Goal: Task Accomplishment & Management: Manage account settings

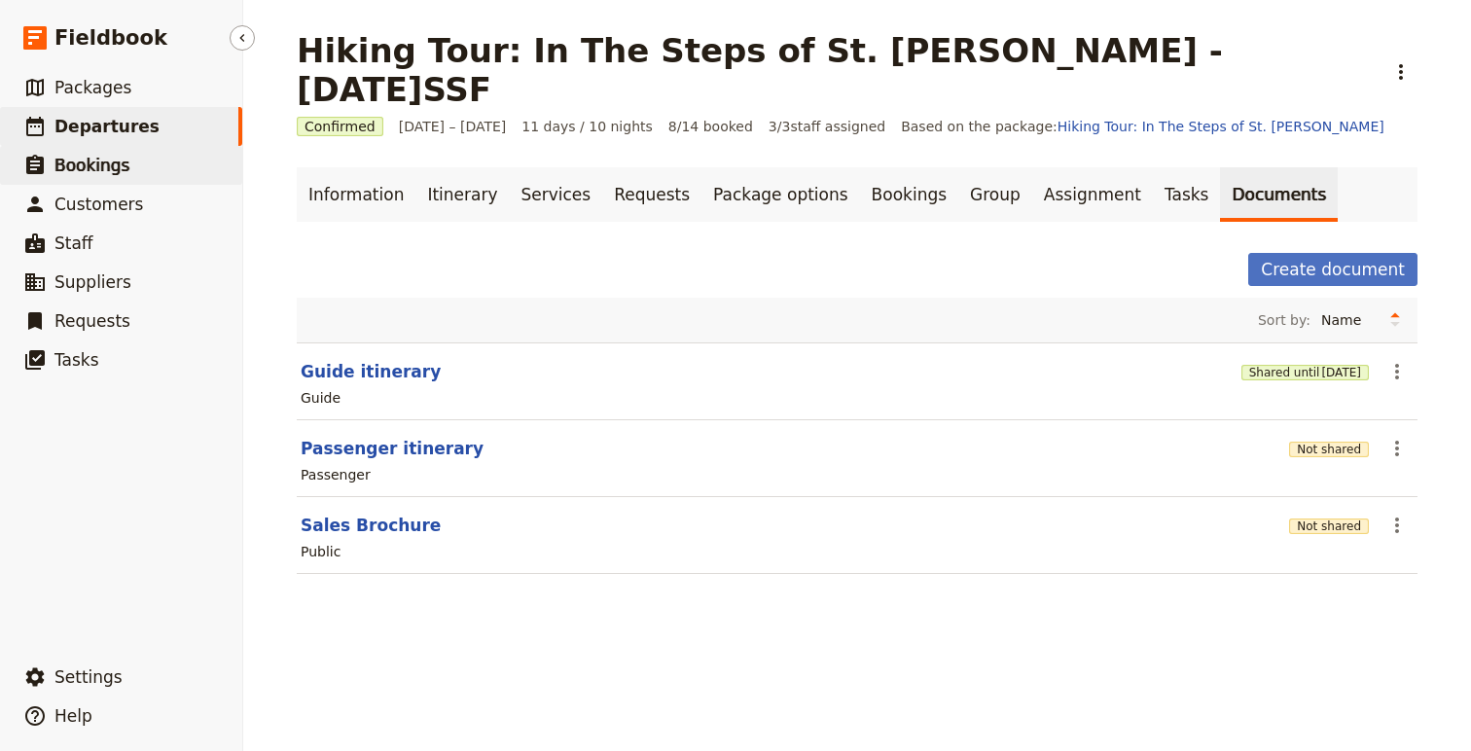
click at [101, 147] on link "​ Bookings" at bounding box center [121, 165] width 242 height 39
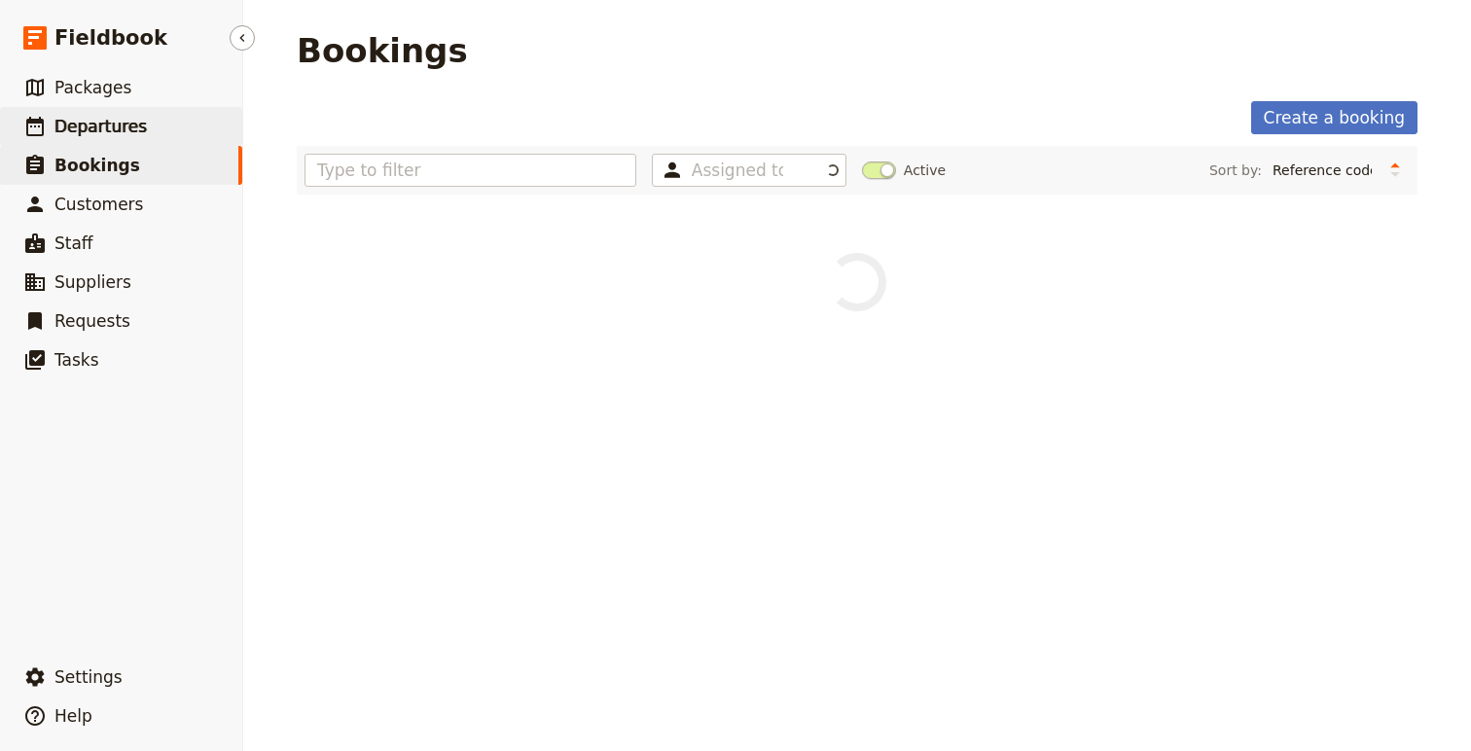
click at [90, 115] on span "Departures" at bounding box center [100, 126] width 92 height 23
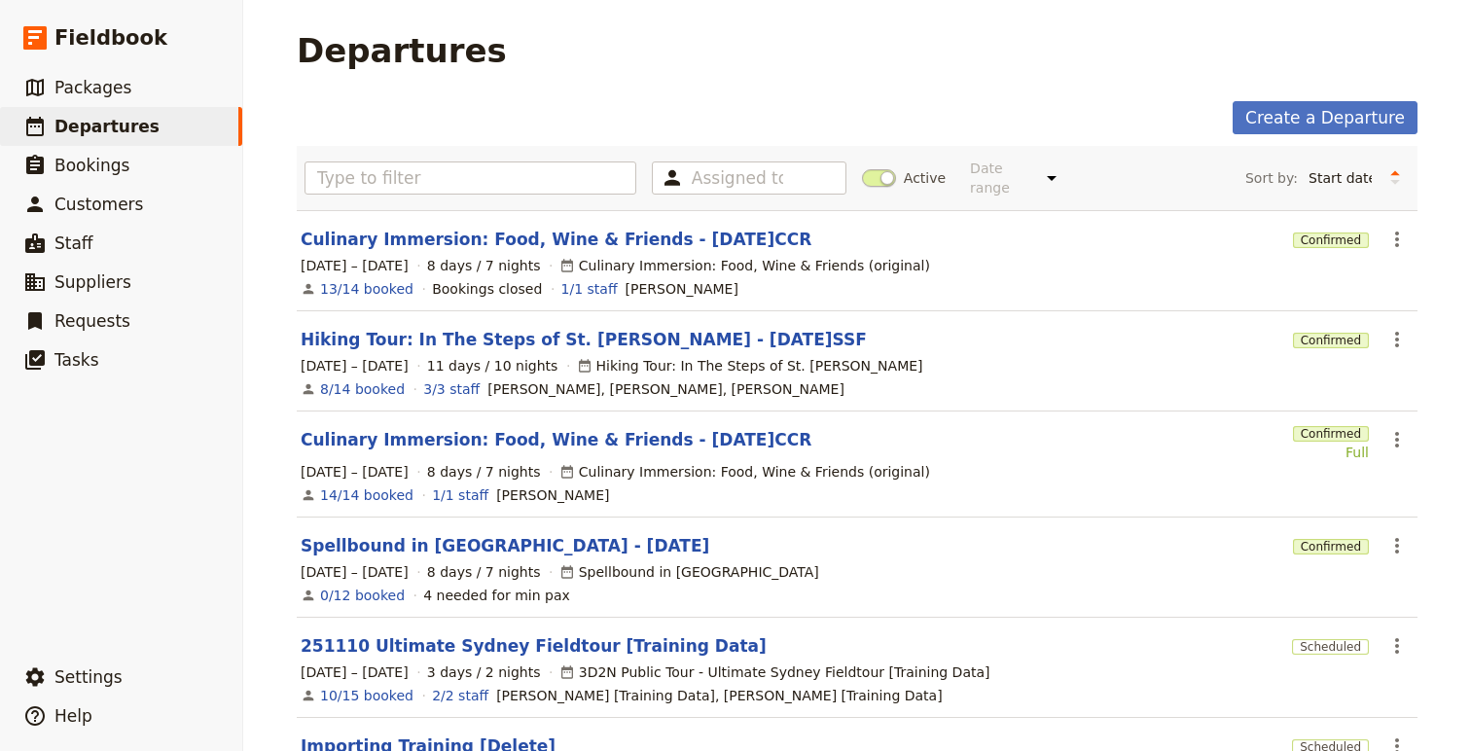
click at [877, 169] on span at bounding box center [879, 178] width 34 height 18
click at [862, 168] on input "Active" at bounding box center [862, 168] width 0 height 0
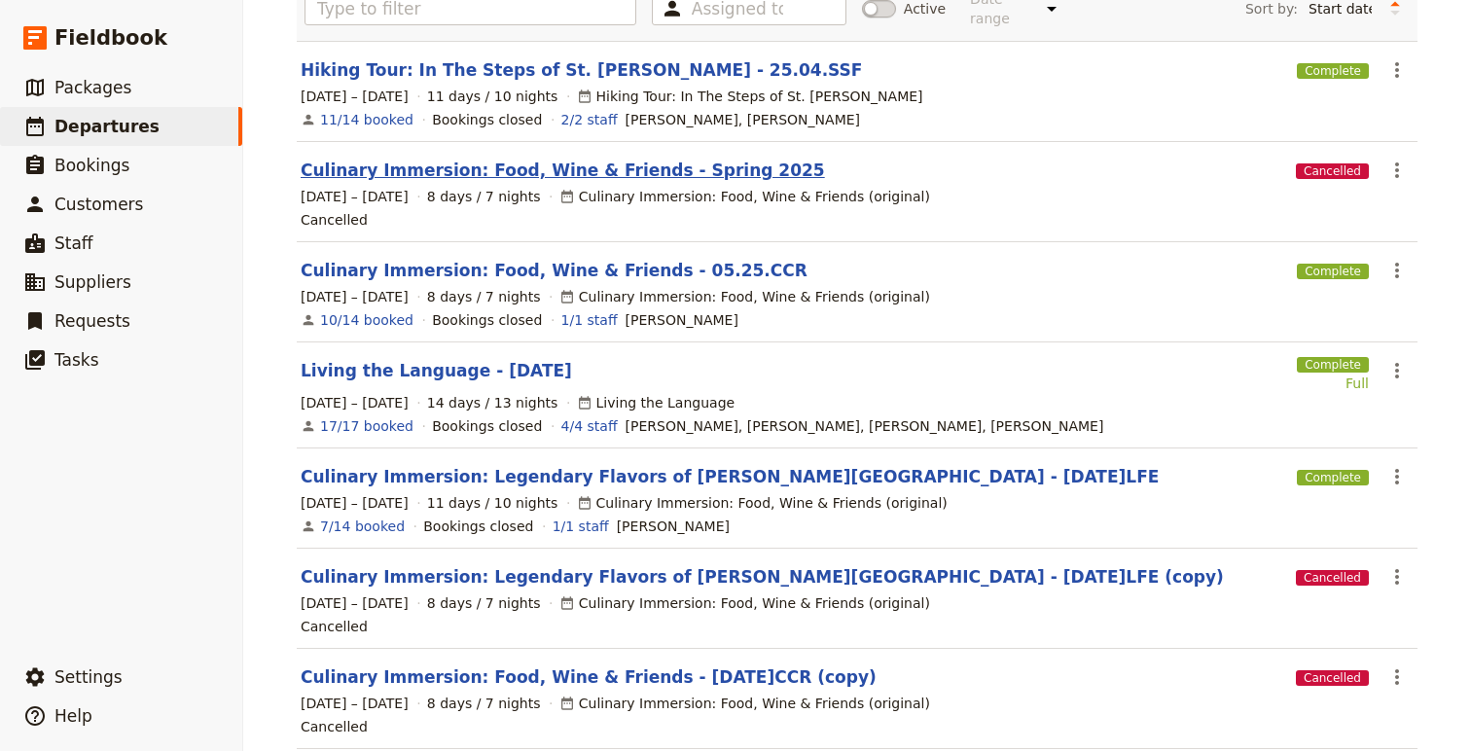
scroll to position [170, 0]
click at [510, 358] on link "Living the Language - [DATE]" at bounding box center [436, 369] width 271 height 23
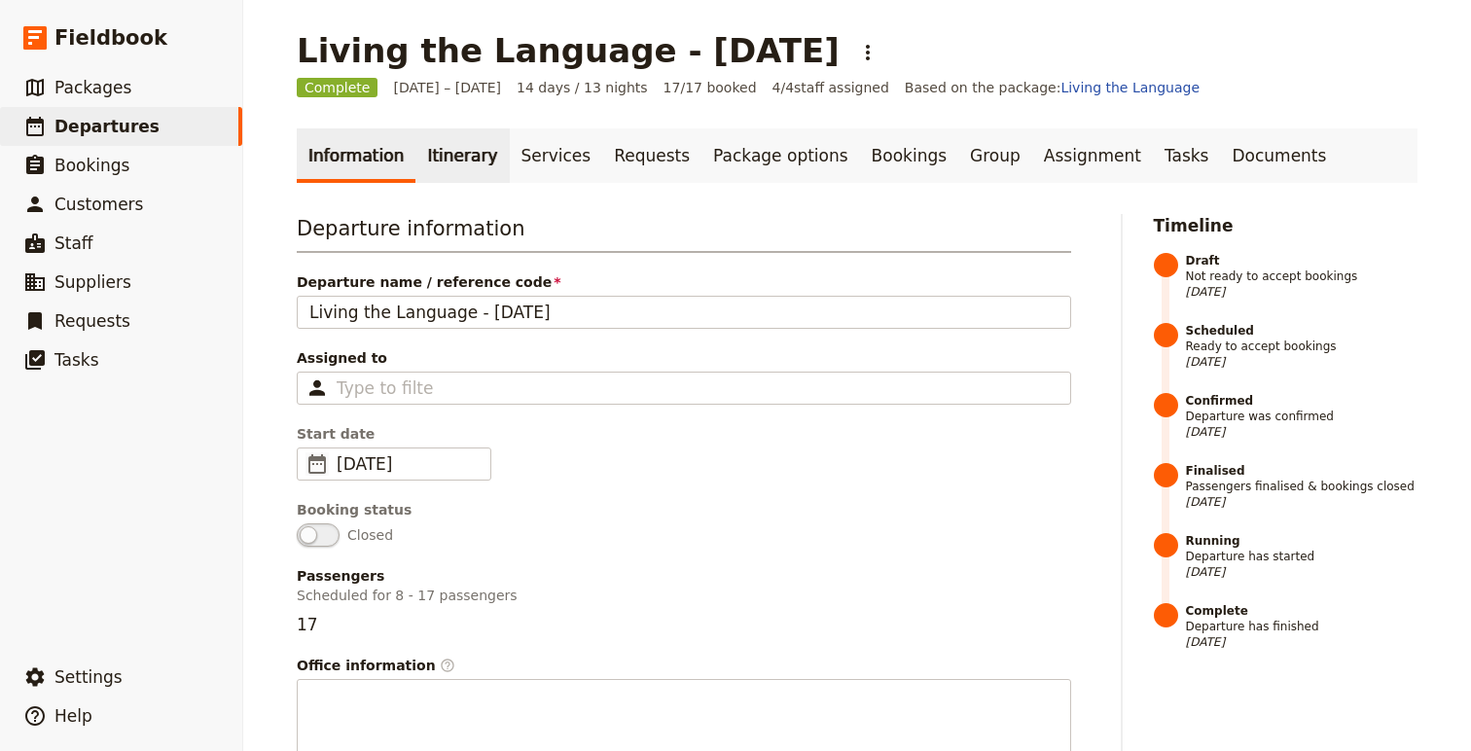
click at [436, 154] on link "Itinerary" at bounding box center [461, 155] width 93 height 54
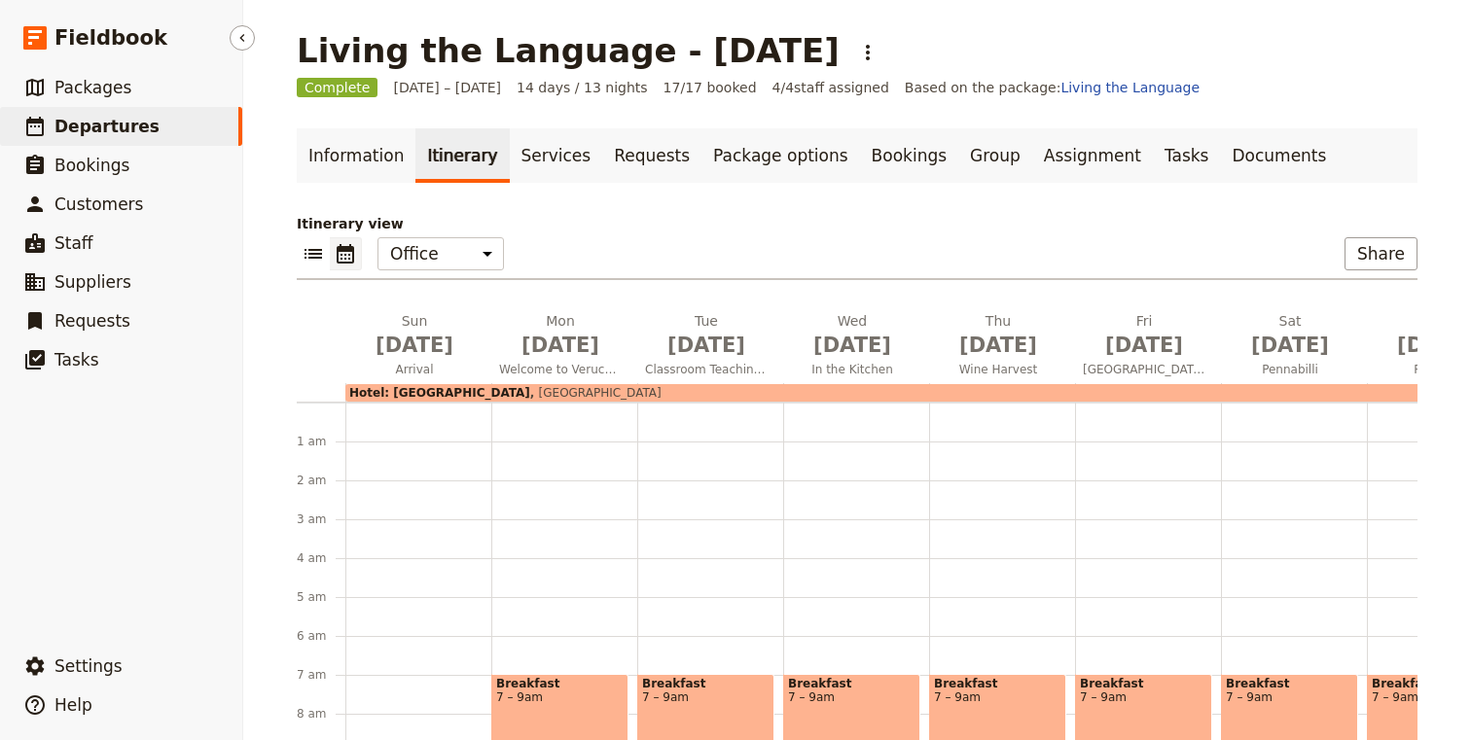
click at [146, 121] on link "​ Departures" at bounding box center [121, 126] width 242 height 39
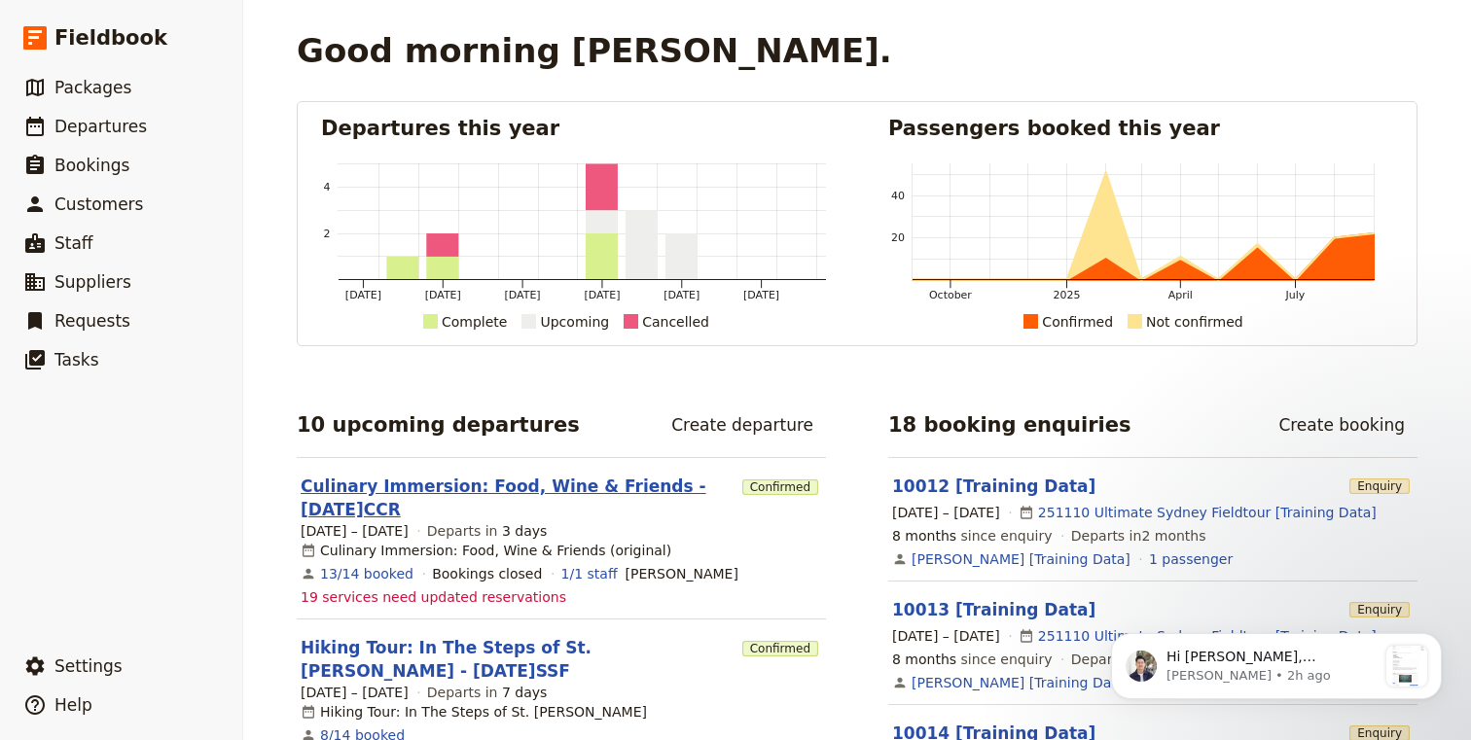
click at [492, 487] on link "Culinary Immersion: Food, Wine & Friends - [DATE]CCR" at bounding box center [518, 498] width 434 height 47
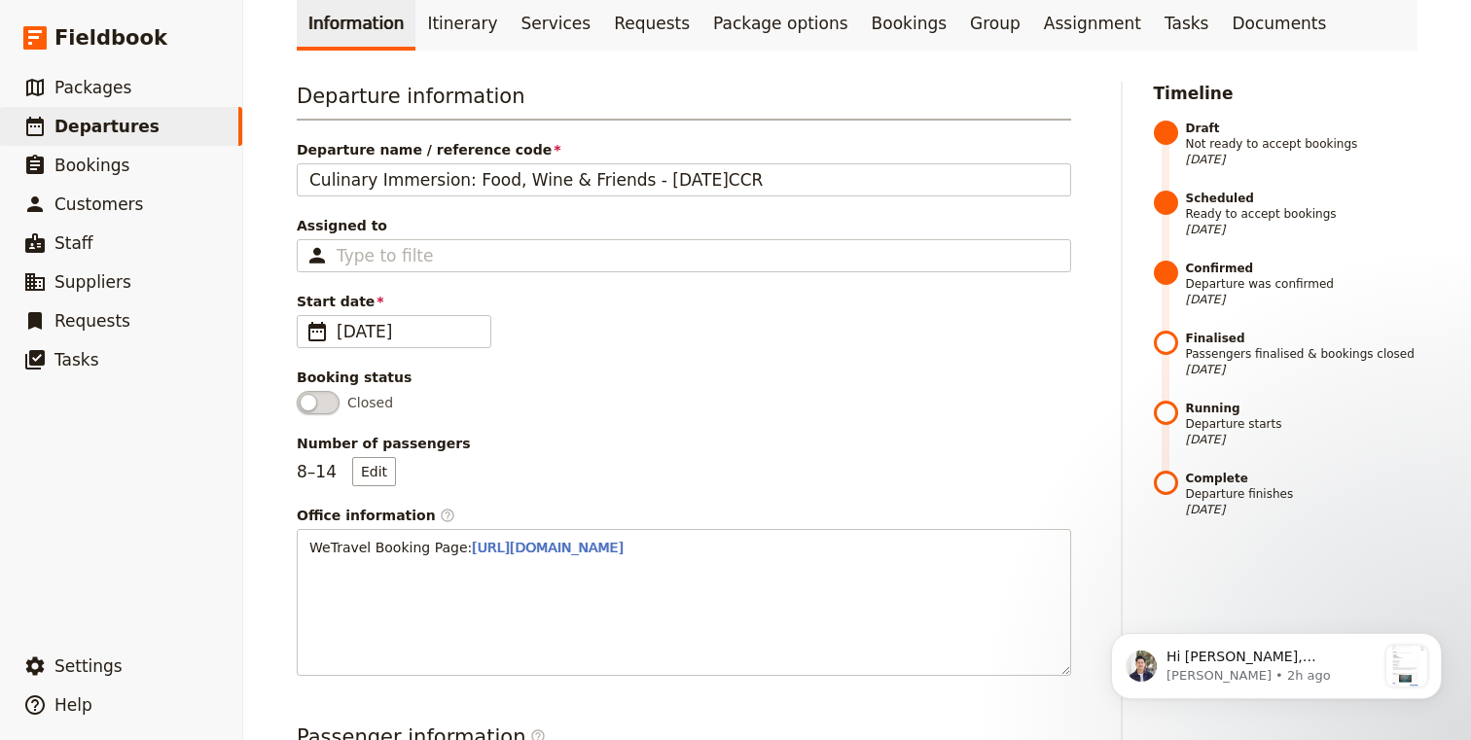
scroll to position [133, 0]
click at [1233, 23] on link "Documents" at bounding box center [1279, 22] width 118 height 54
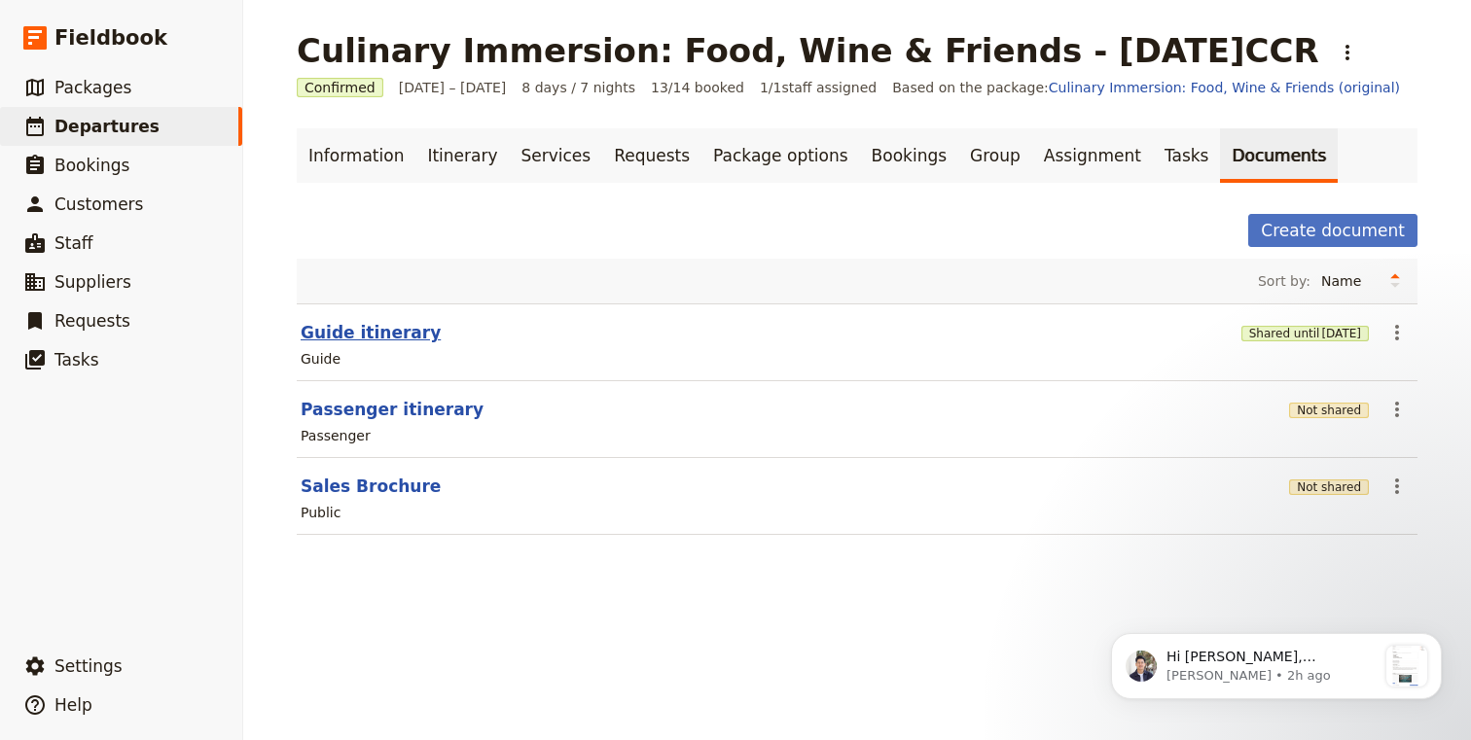
click at [364, 335] on button "Guide itinerary" at bounding box center [371, 332] width 140 height 23
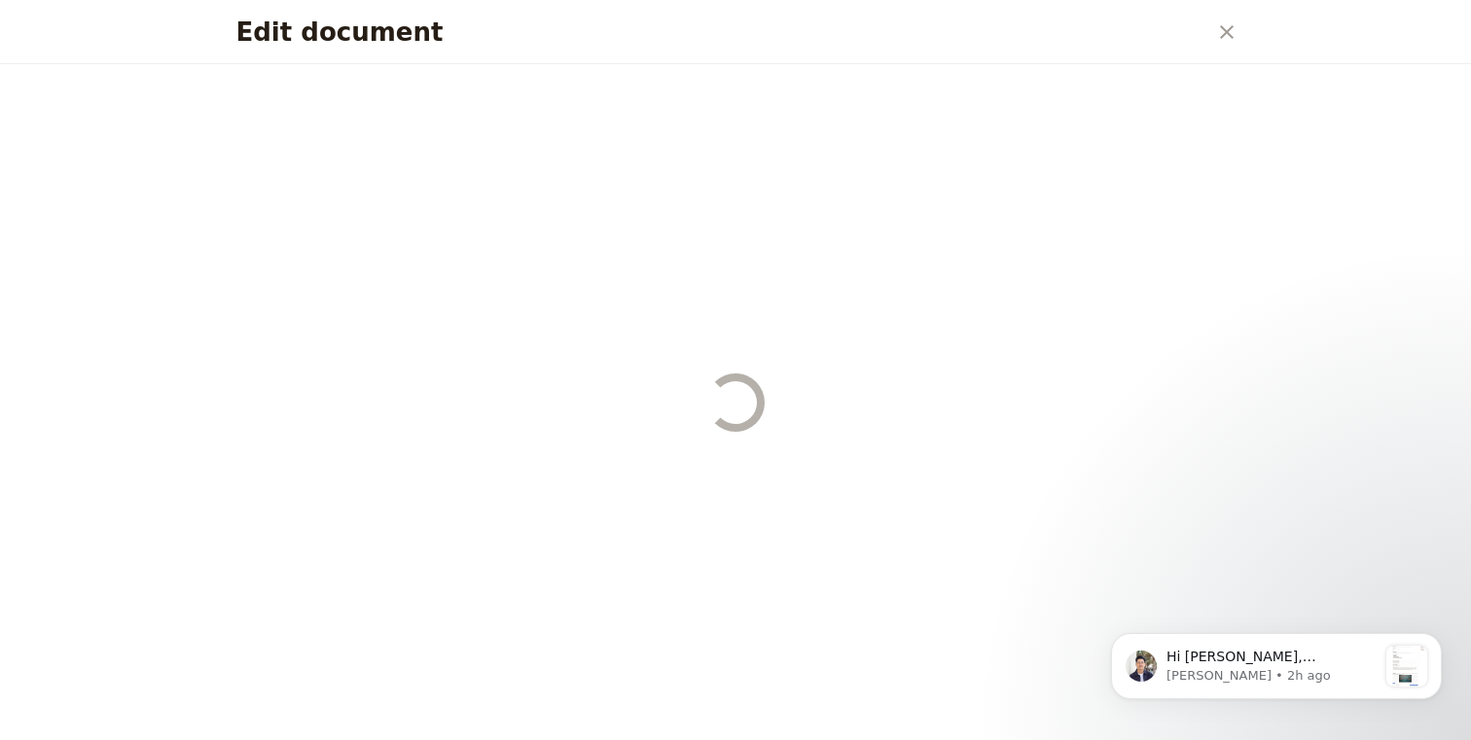
select select "STAFF"
select select "RUN_SHEET"
select select "DEFAULT"
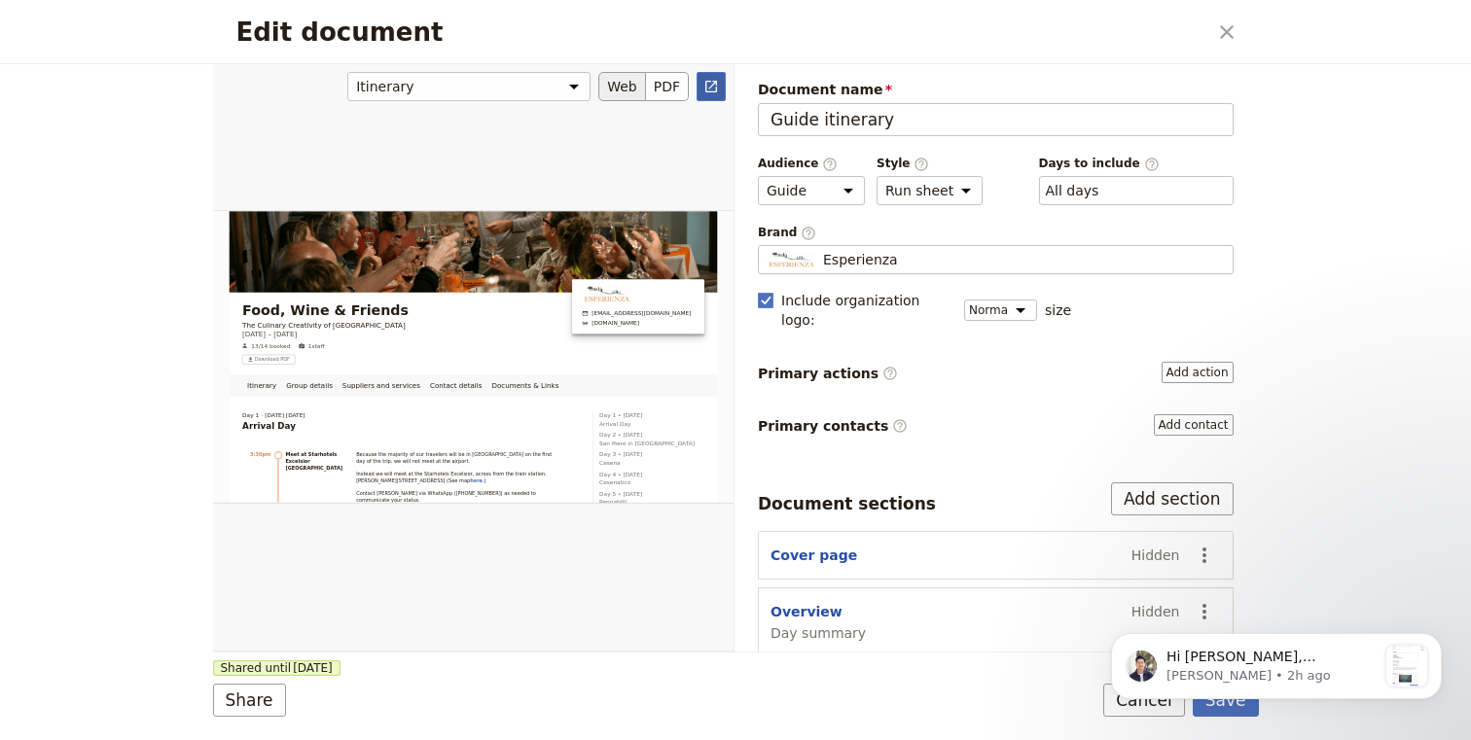
click at [707, 80] on icon "Open full preview" at bounding box center [711, 87] width 16 height 16
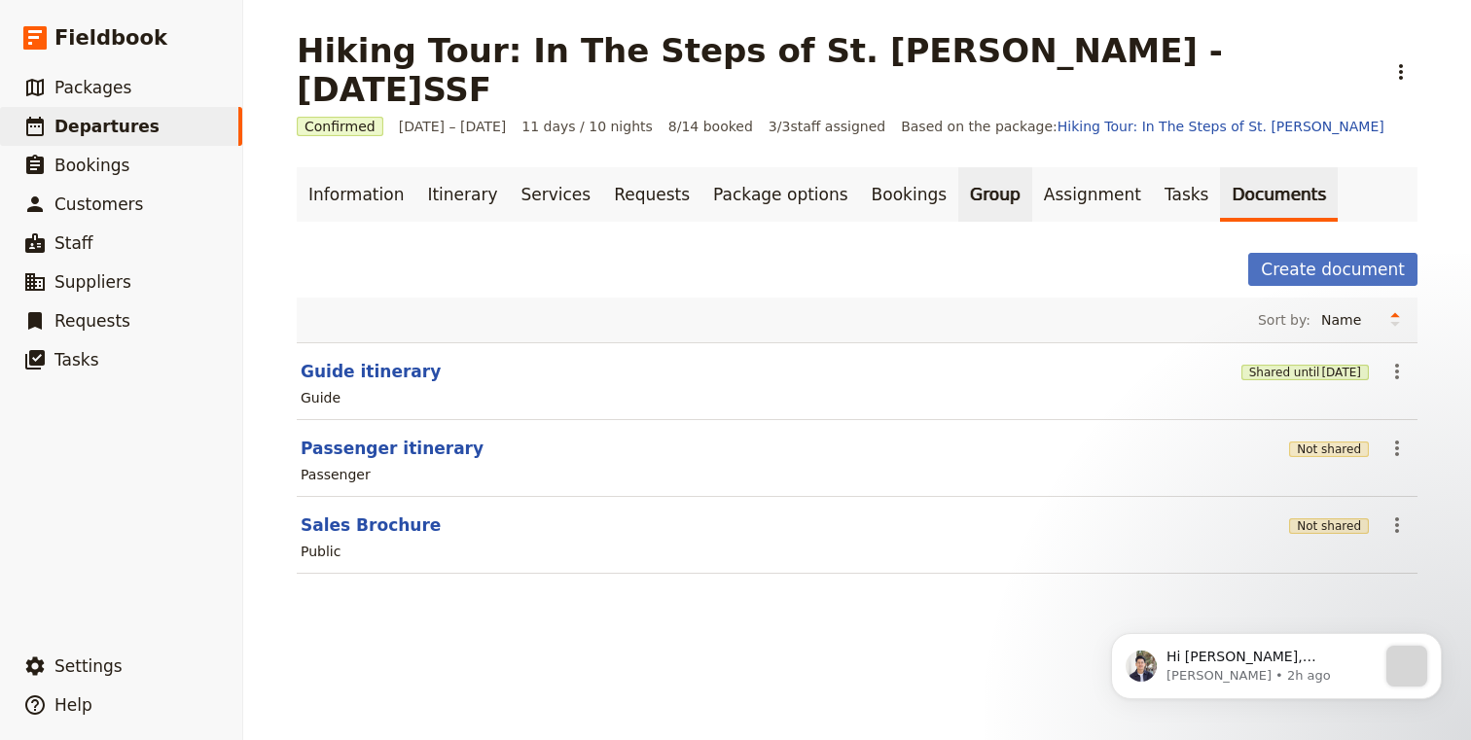
click at [958, 167] on link "Group" at bounding box center [995, 194] width 74 height 54
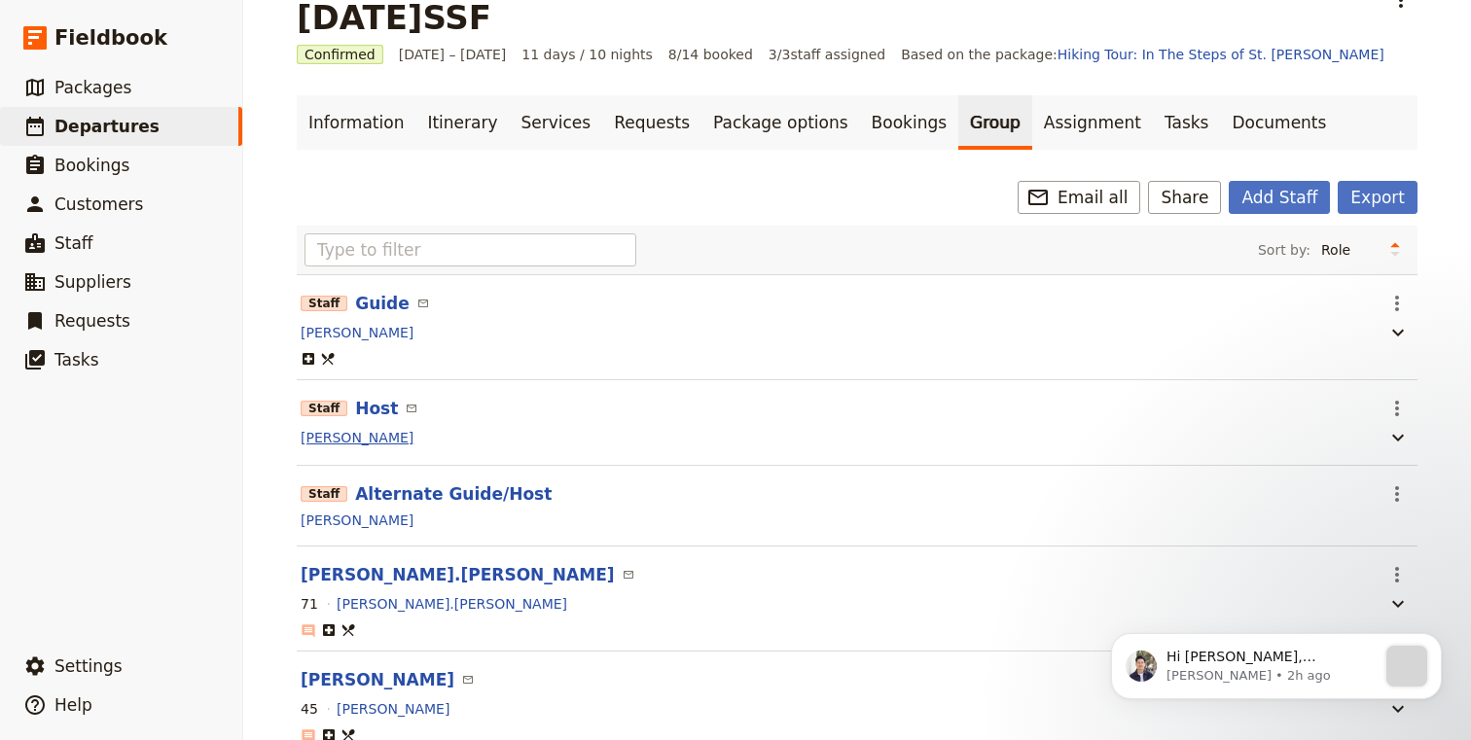
scroll to position [84, 0]
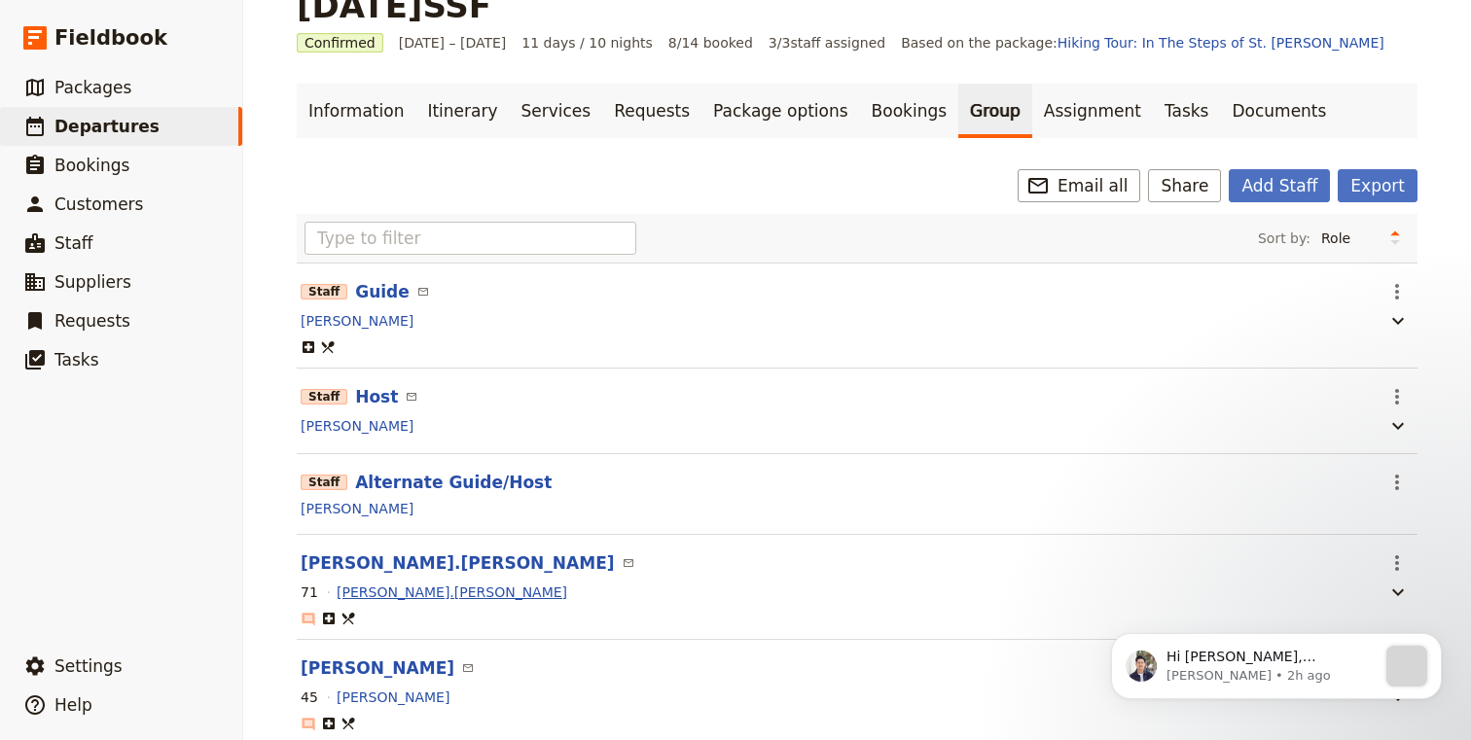
click at [374, 583] on button "Cathy St.Pierre" at bounding box center [452, 592] width 231 height 19
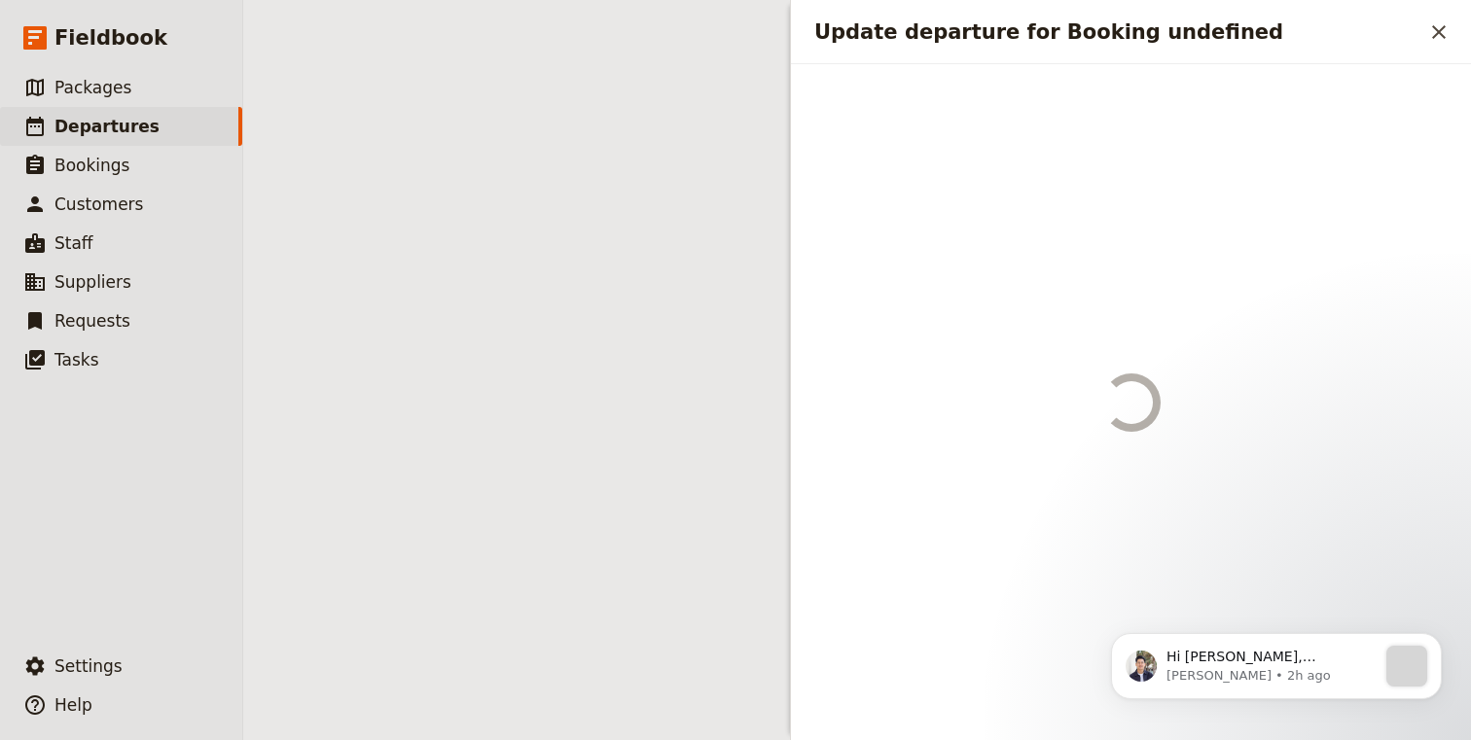
scroll to position [0, 0]
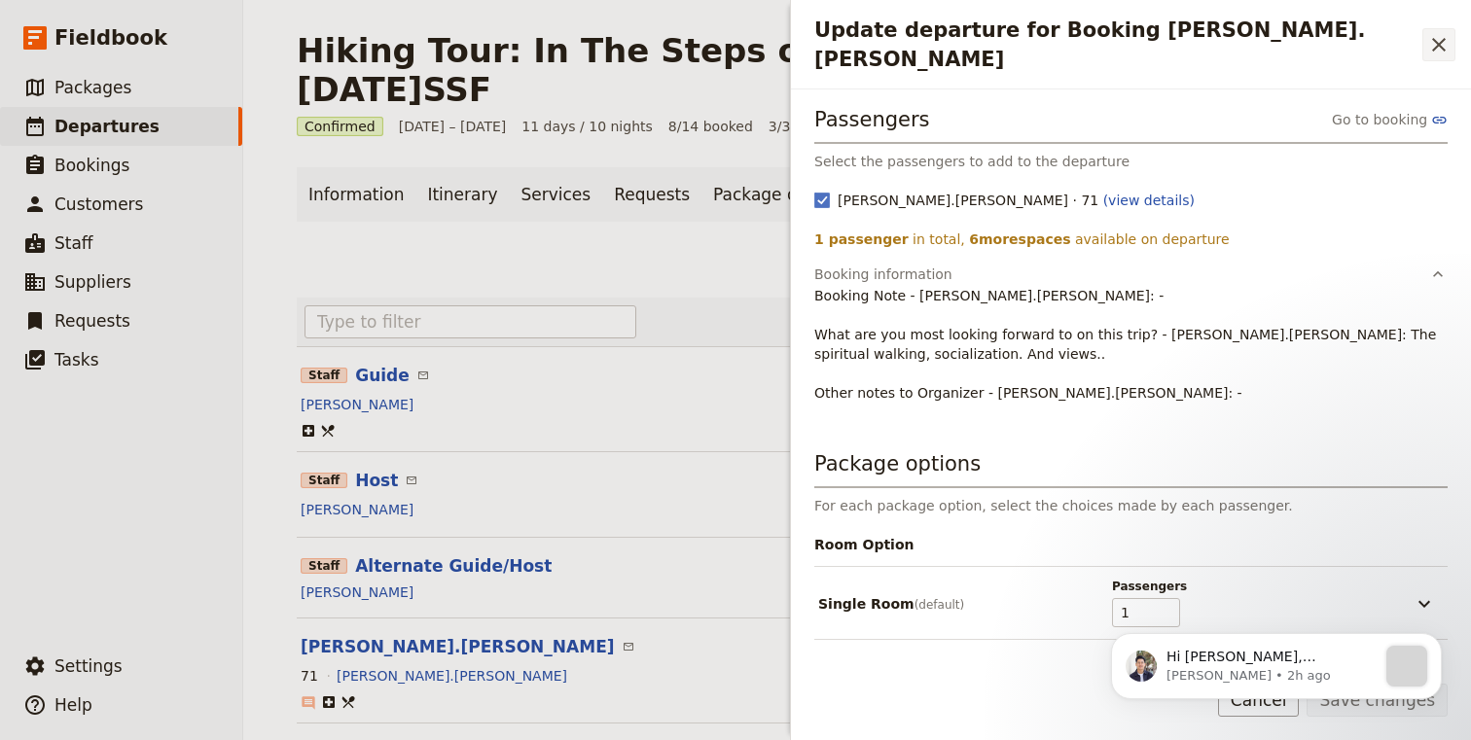
click at [1438, 38] on icon "Close drawer" at bounding box center [1439, 45] width 14 height 14
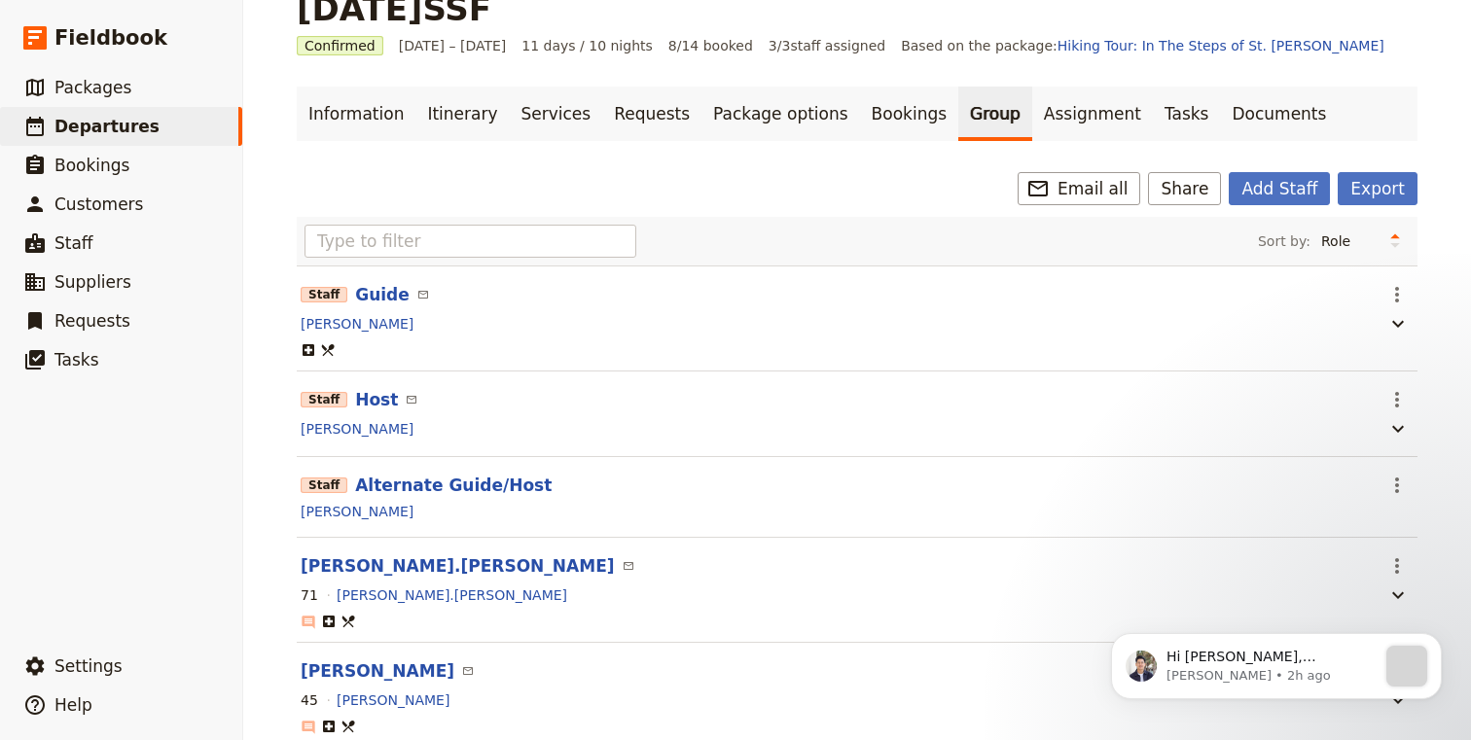
scroll to position [86, 0]
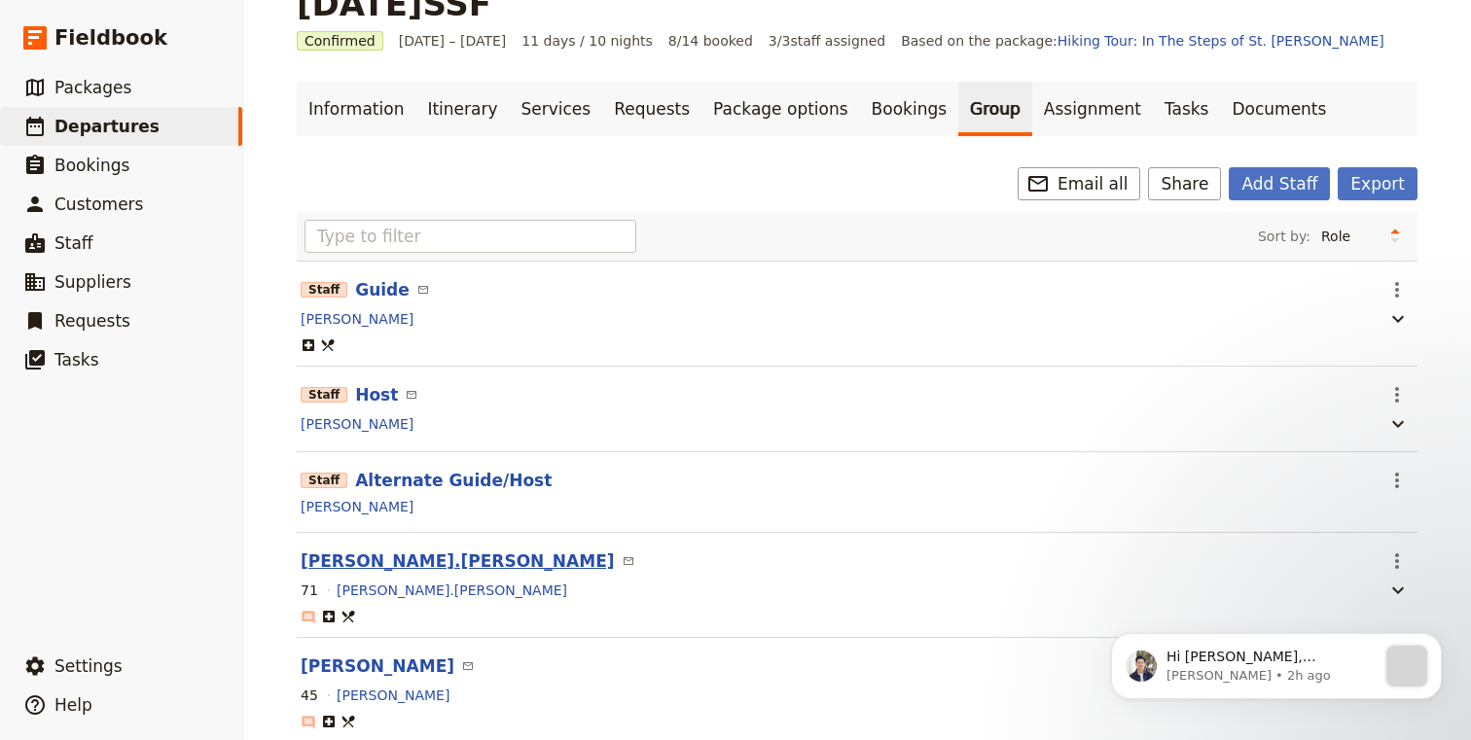
click at [348, 550] on button "Cathy St.Pierre" at bounding box center [458, 561] width 314 height 23
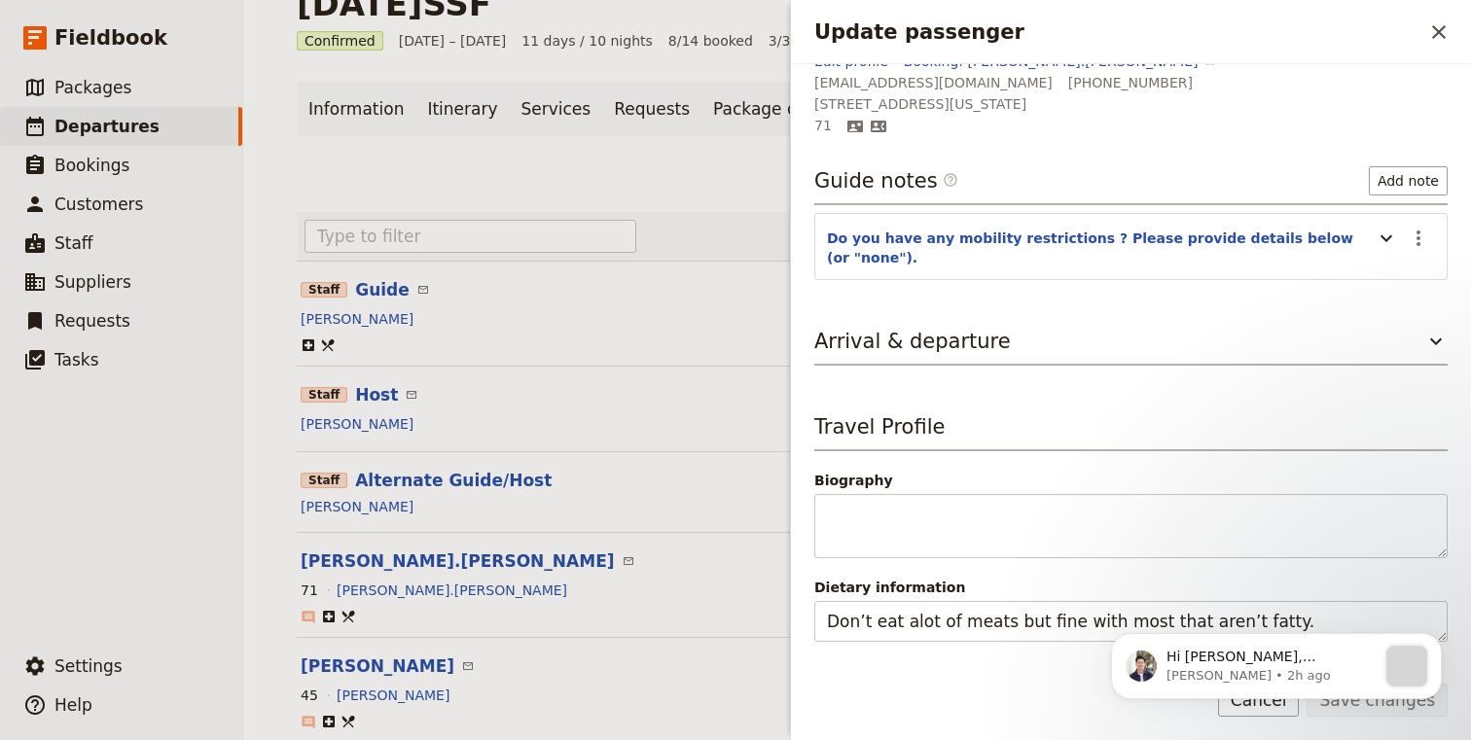
scroll to position [0, 0]
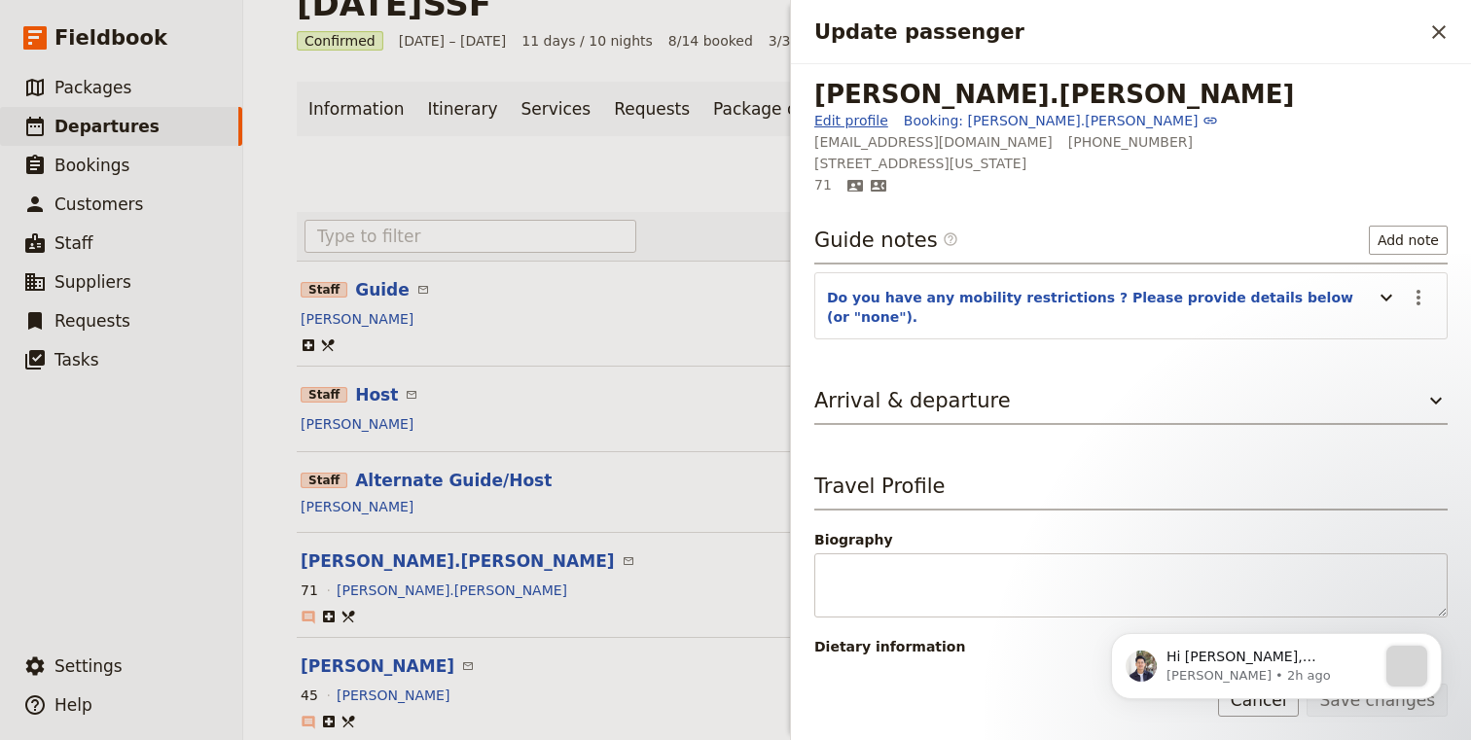
click at [826, 121] on link "Edit profile" at bounding box center [851, 120] width 74 height 19
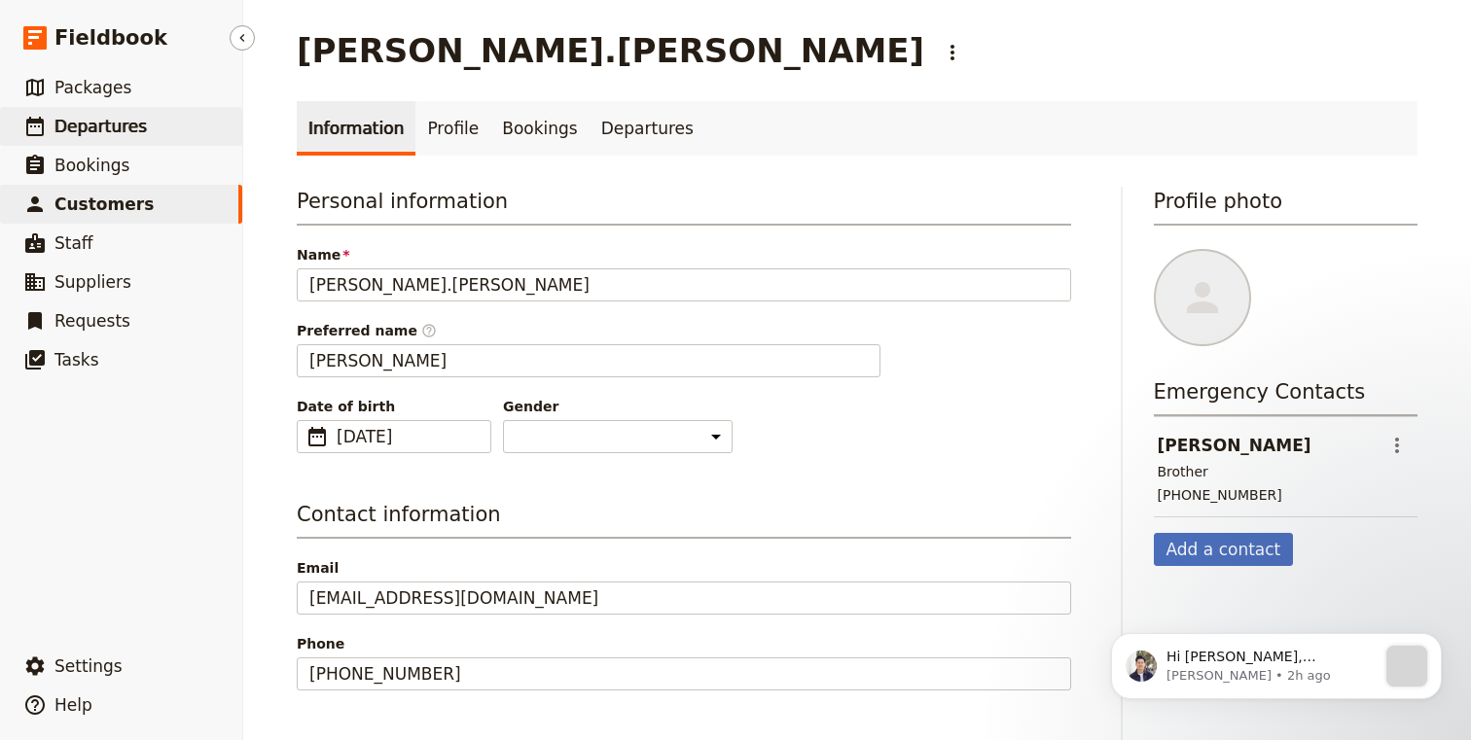
click at [119, 131] on span "Departures" at bounding box center [100, 126] width 92 height 19
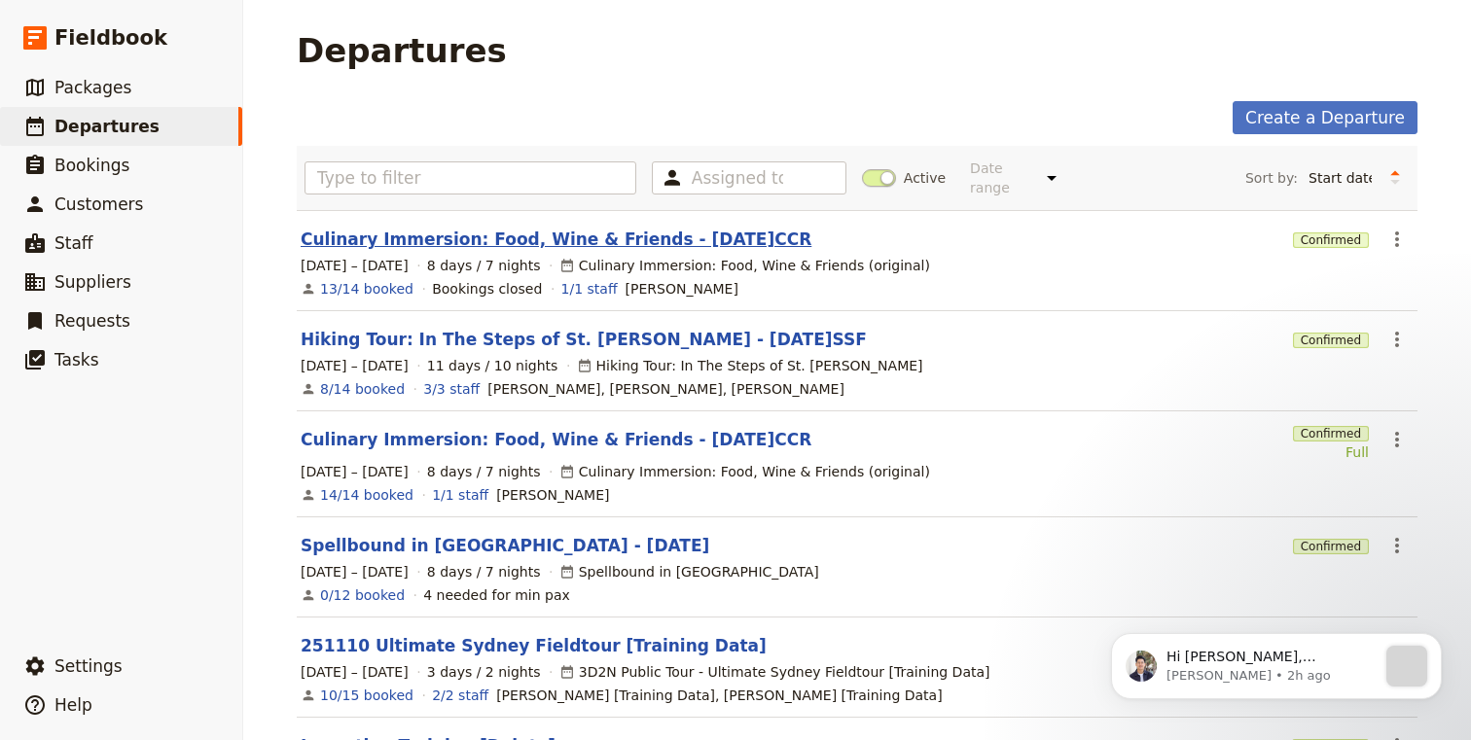
click at [562, 228] on link "Culinary Immersion: Food, Wine & Friends - [DATE]CCR" at bounding box center [556, 239] width 511 height 23
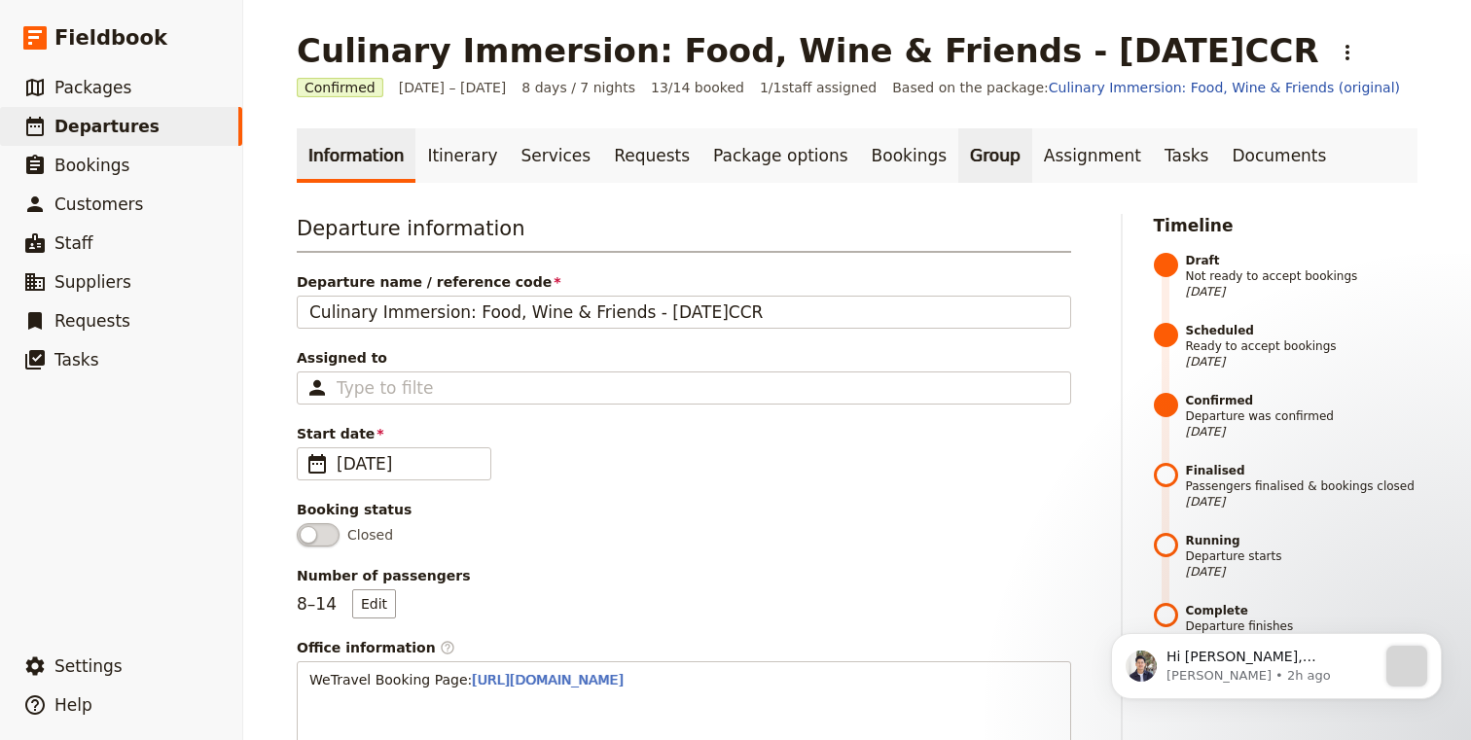
click at [958, 158] on link "Group" at bounding box center [995, 155] width 74 height 54
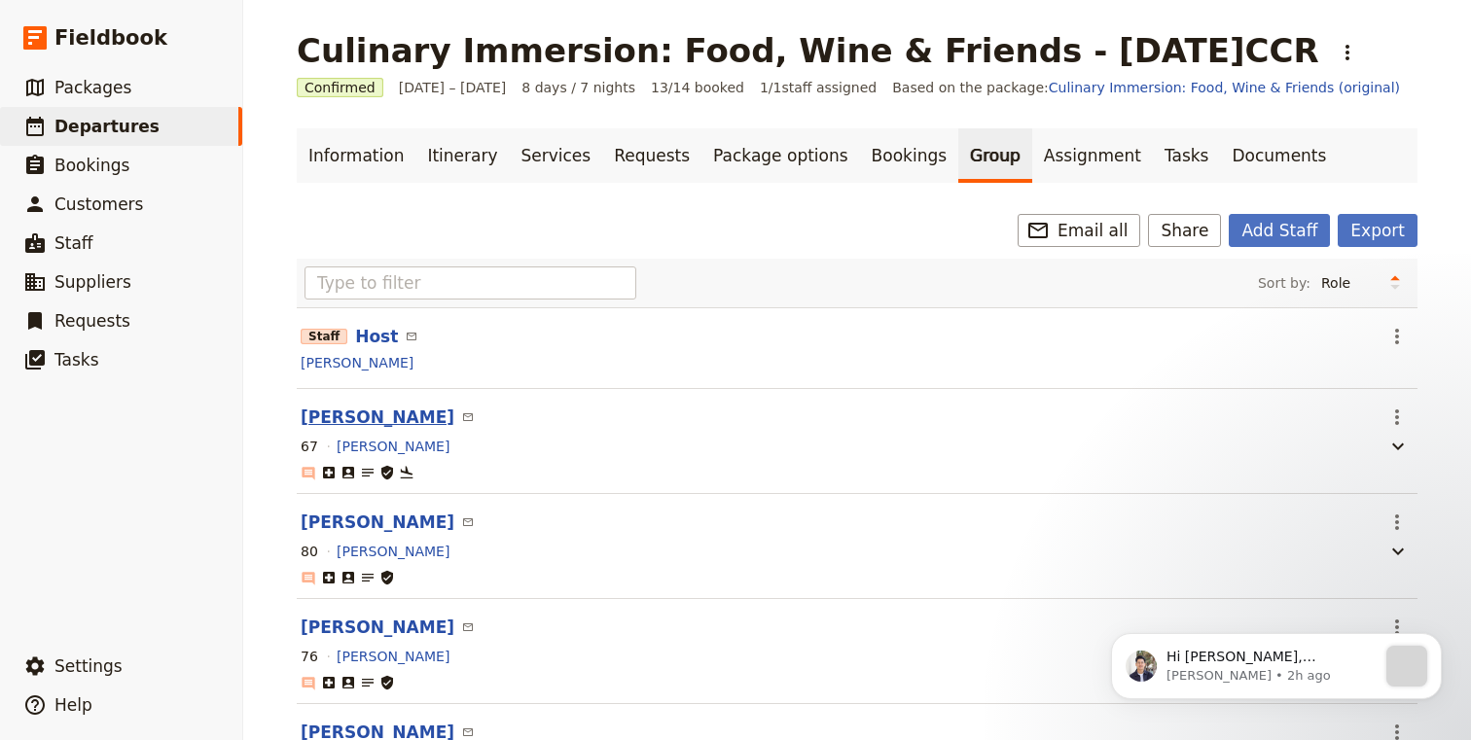
click at [373, 420] on button "Sylvia Dougherty" at bounding box center [378, 417] width 154 height 23
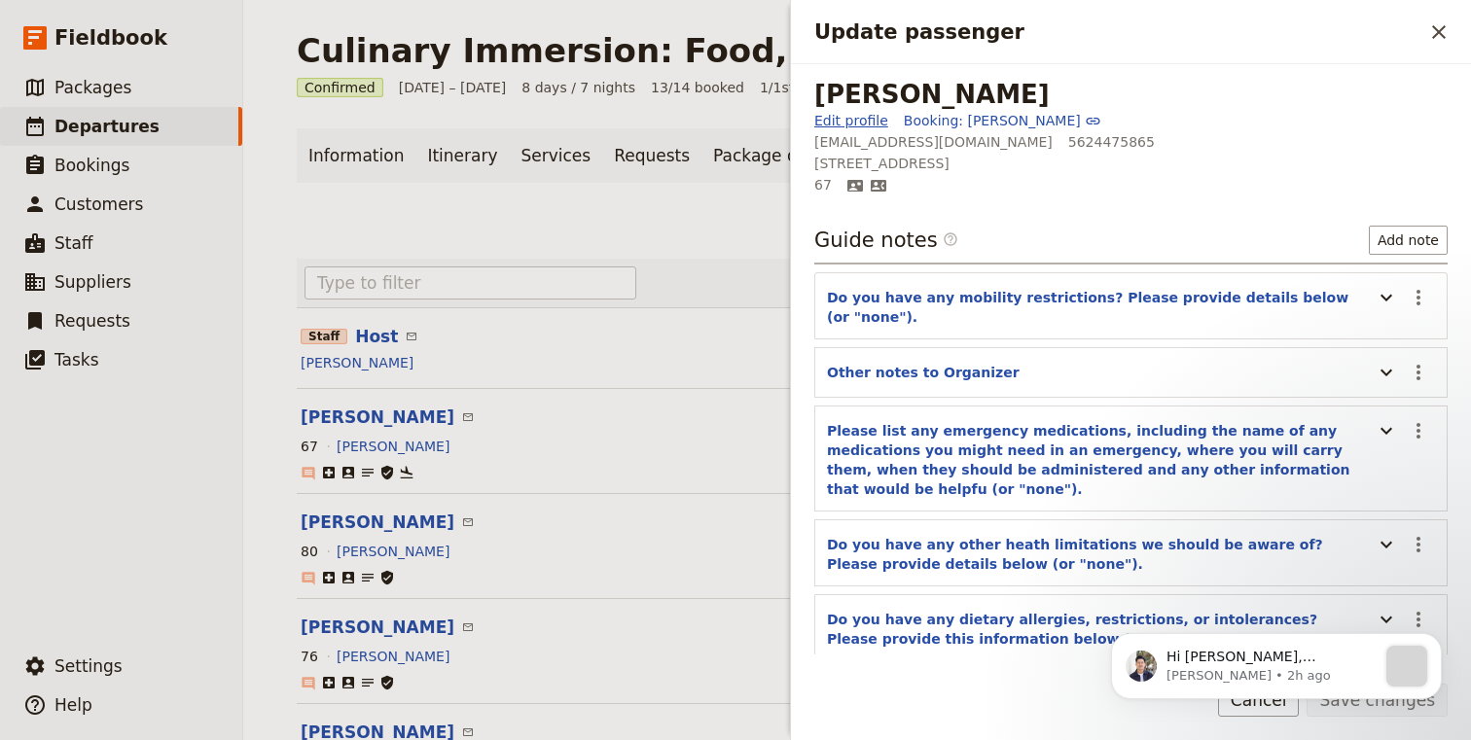
click at [849, 118] on link "Edit profile" at bounding box center [851, 120] width 74 height 19
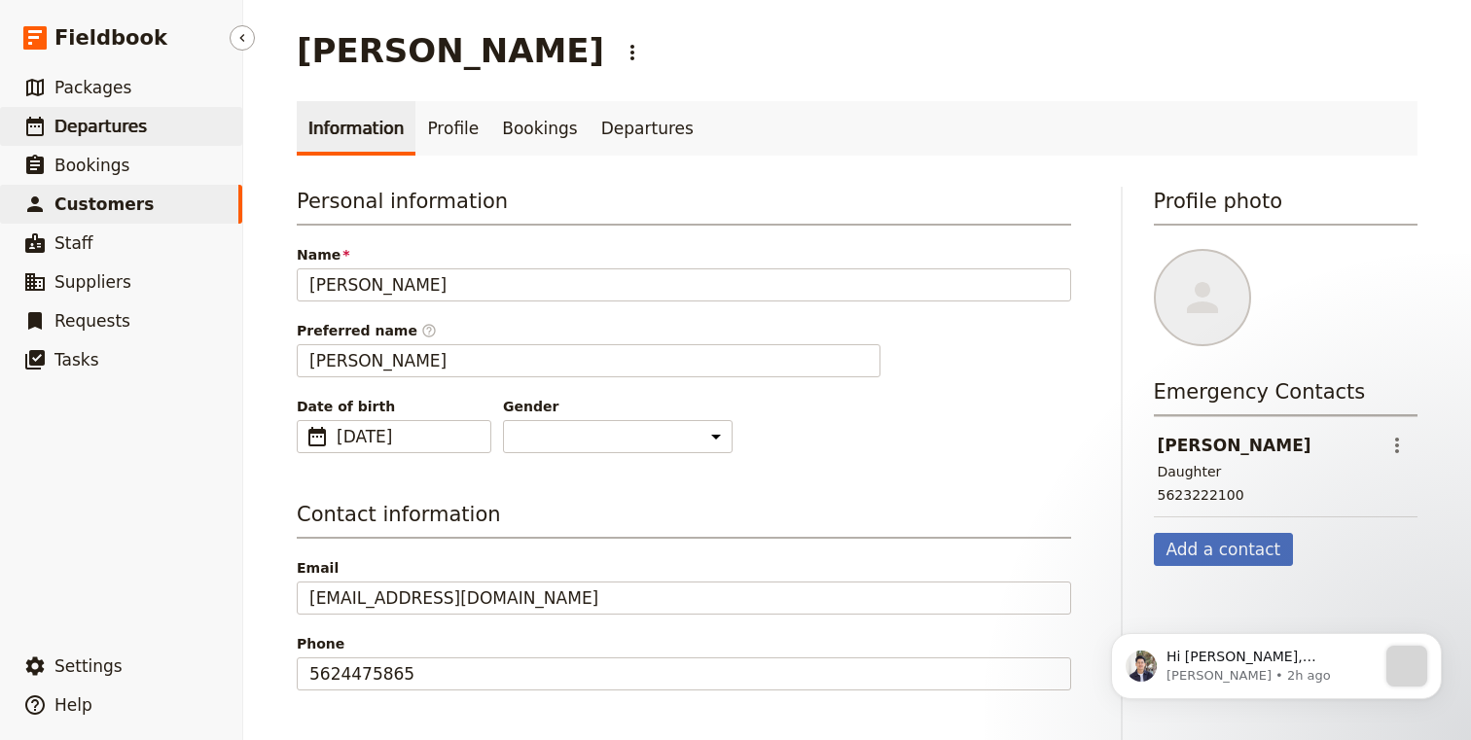
click at [74, 125] on span "Departures" at bounding box center [100, 126] width 92 height 19
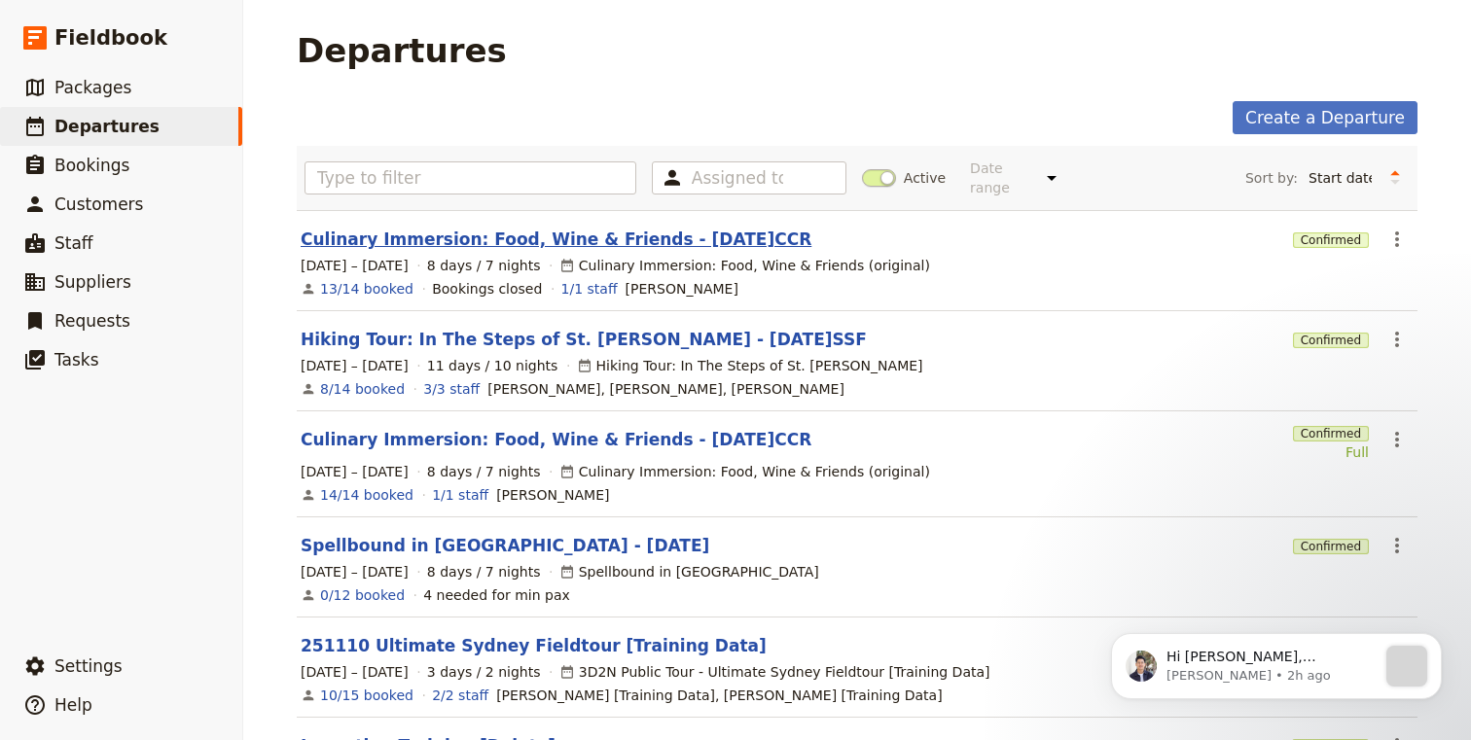
click at [532, 228] on link "Culinary Immersion: Food, Wine & Friends - [DATE]CCR" at bounding box center [556, 239] width 511 height 23
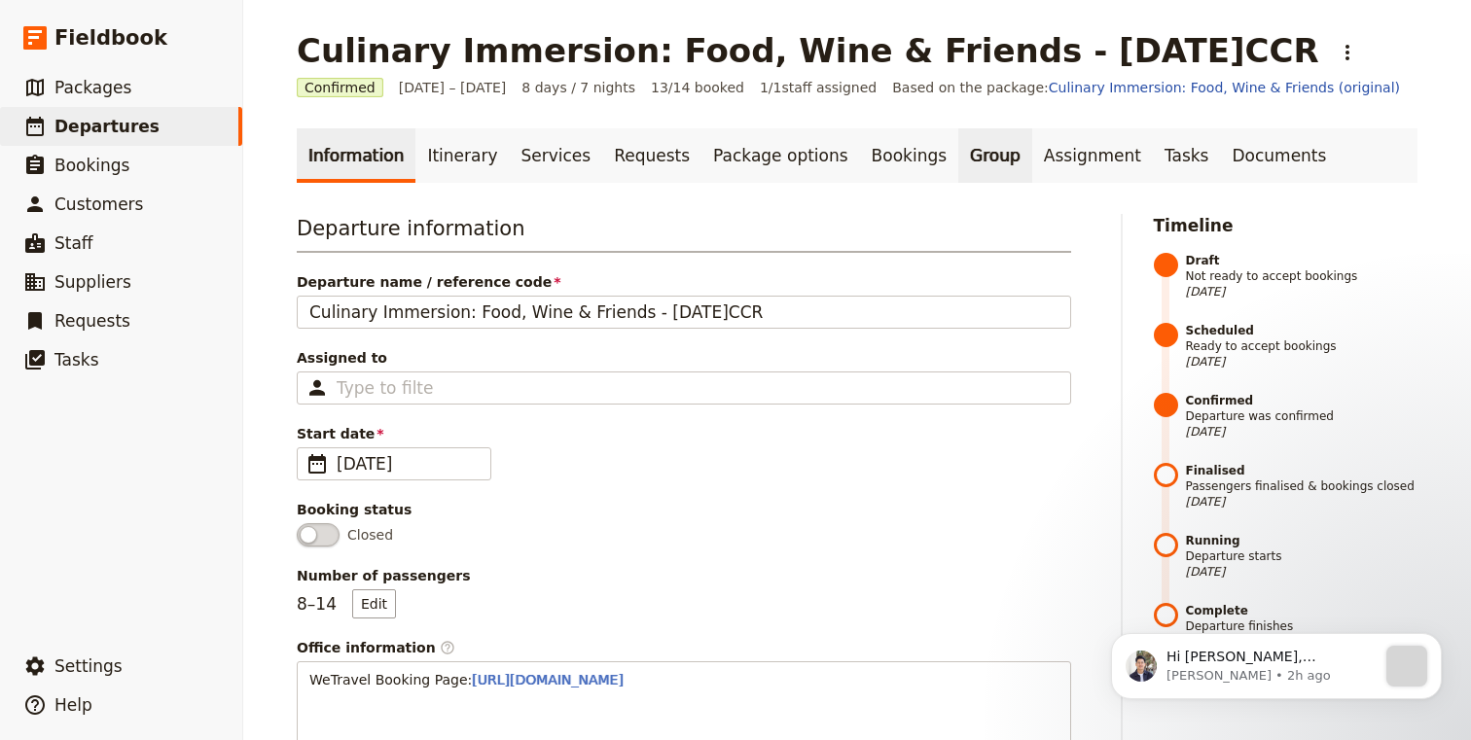
click at [958, 159] on link "Group" at bounding box center [995, 155] width 74 height 54
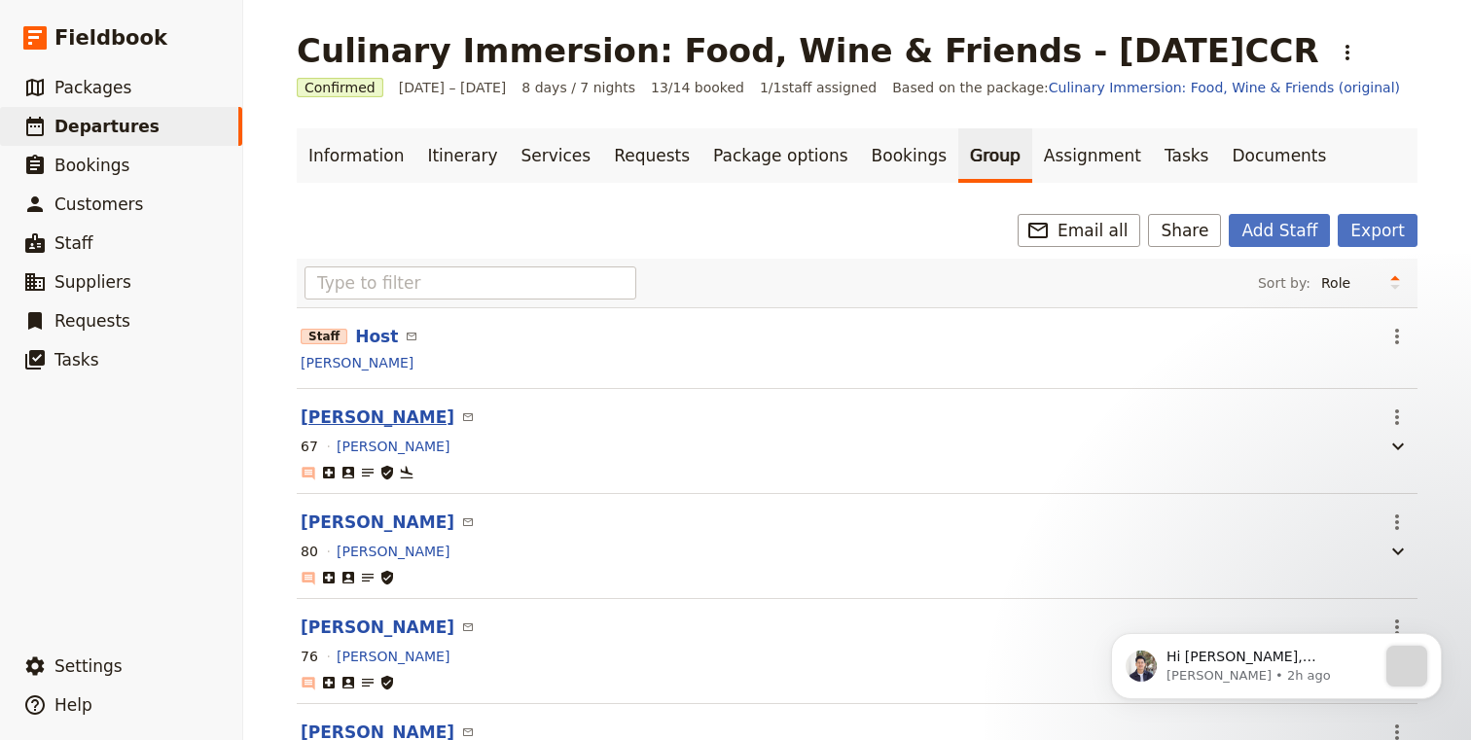
click at [406, 420] on button "Sylvia Dougherty" at bounding box center [378, 417] width 154 height 23
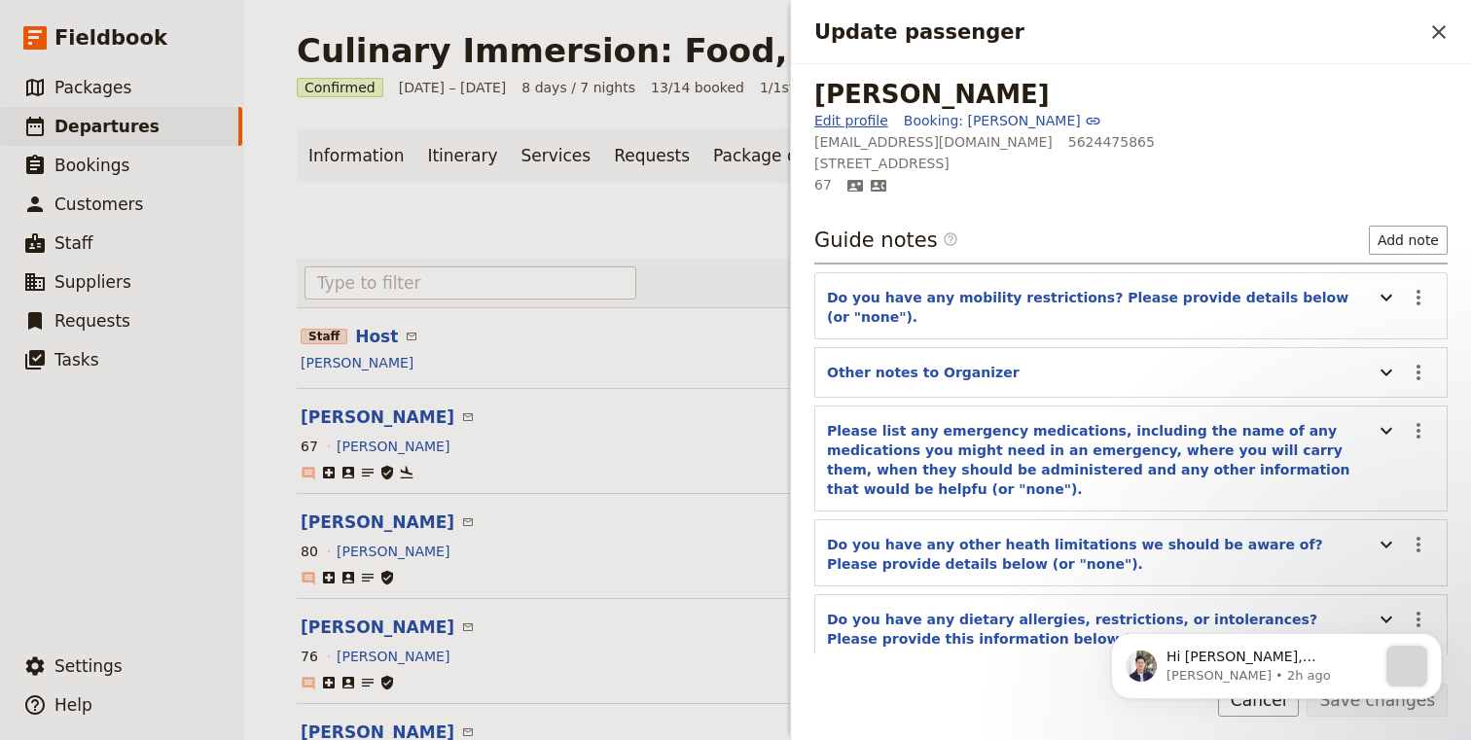
click at [852, 125] on link "Edit profile" at bounding box center [851, 120] width 74 height 19
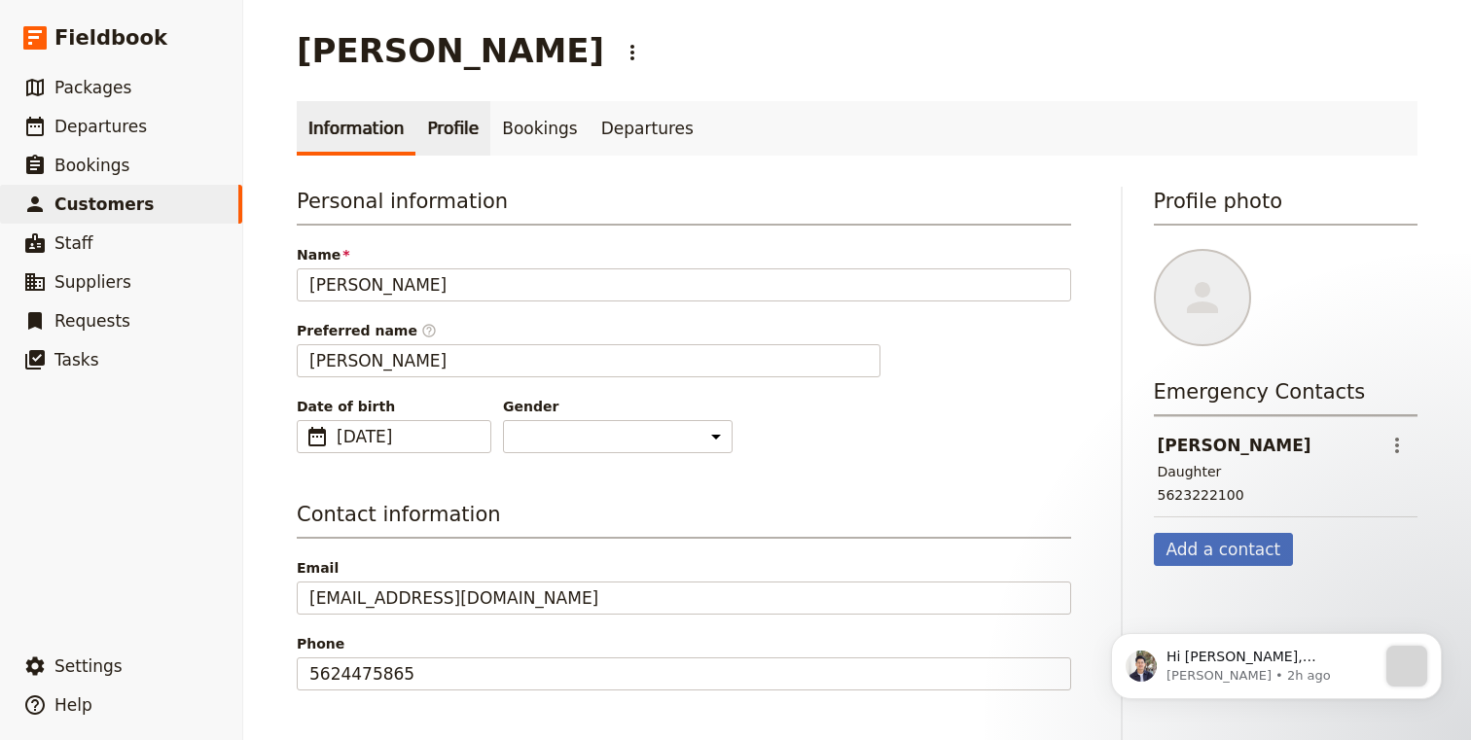
click at [429, 130] on link "Profile" at bounding box center [452, 128] width 75 height 54
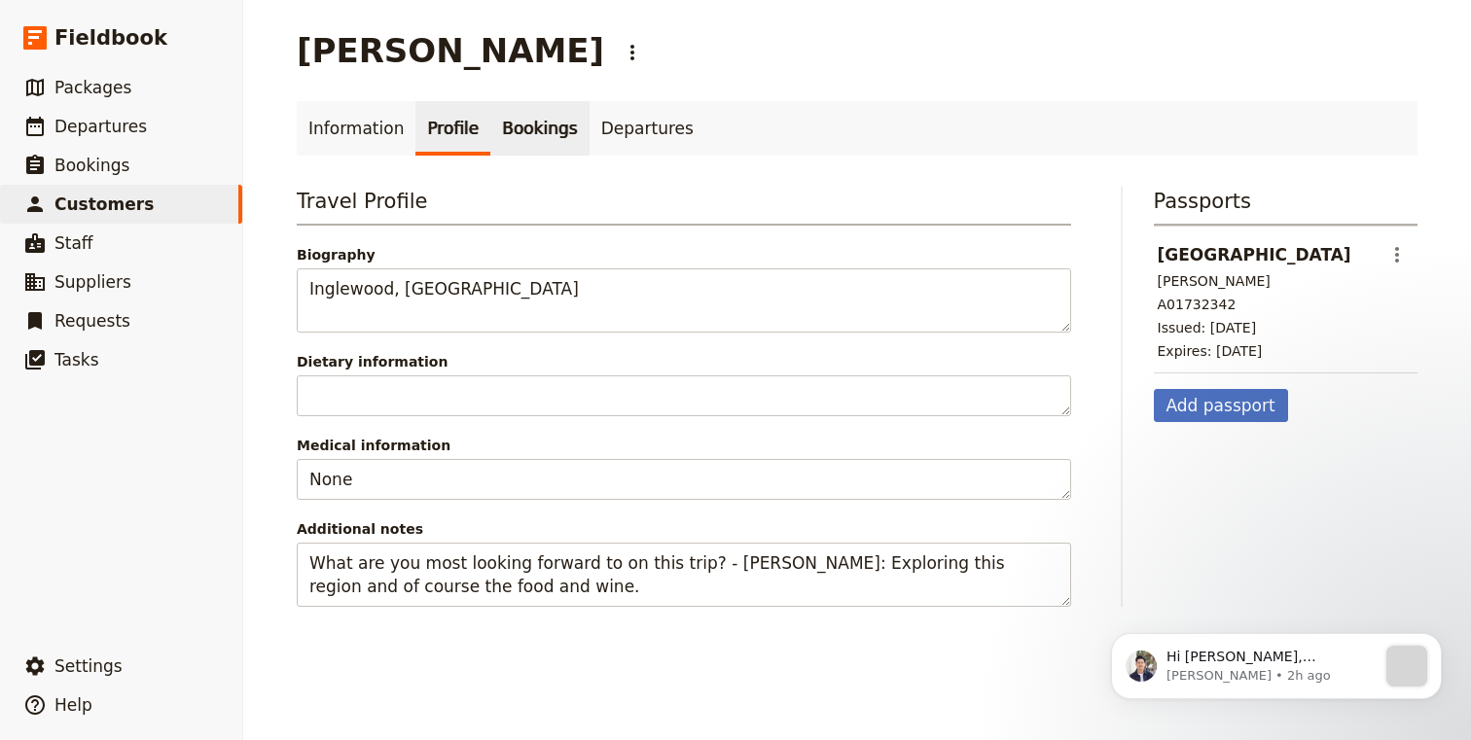
click at [543, 151] on link "Bookings" at bounding box center [539, 128] width 98 height 54
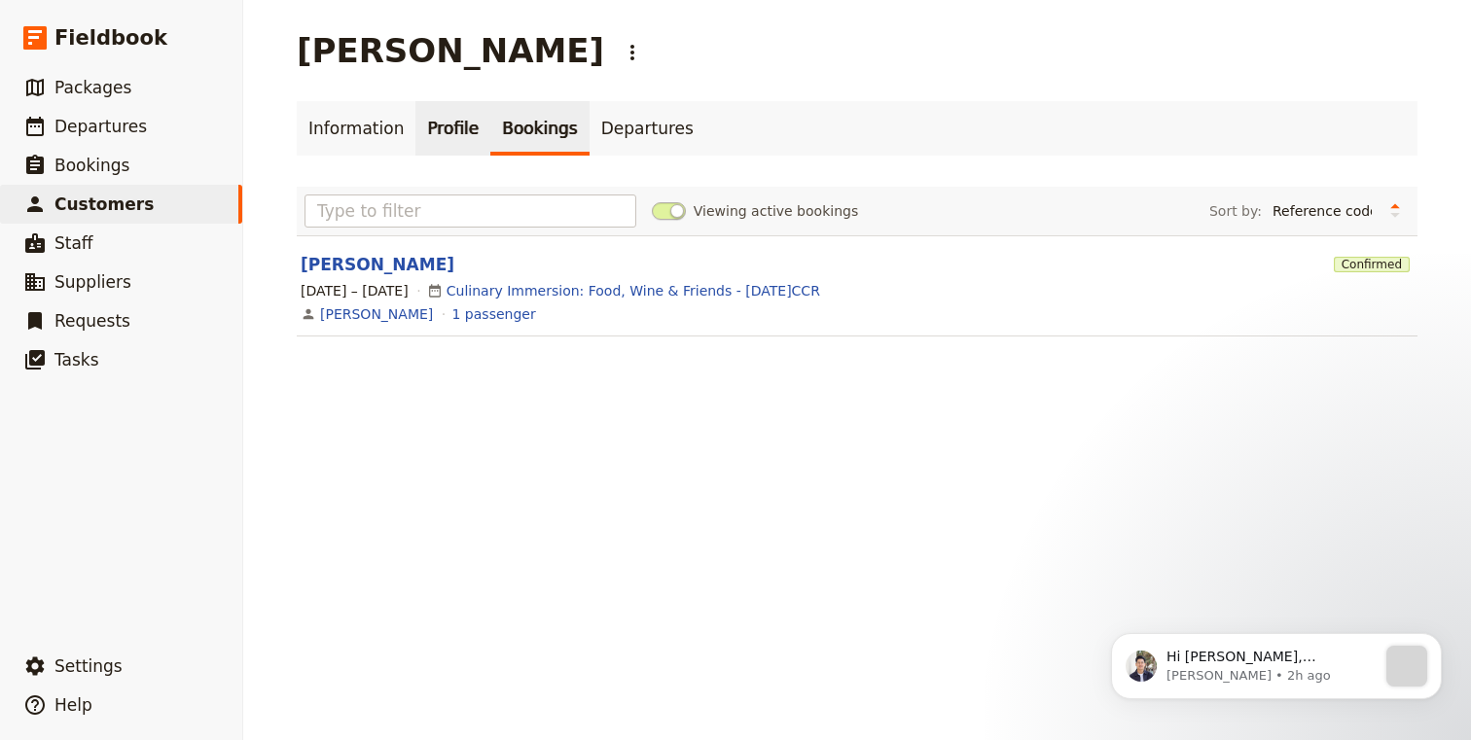
click at [434, 134] on link "Profile" at bounding box center [452, 128] width 75 height 54
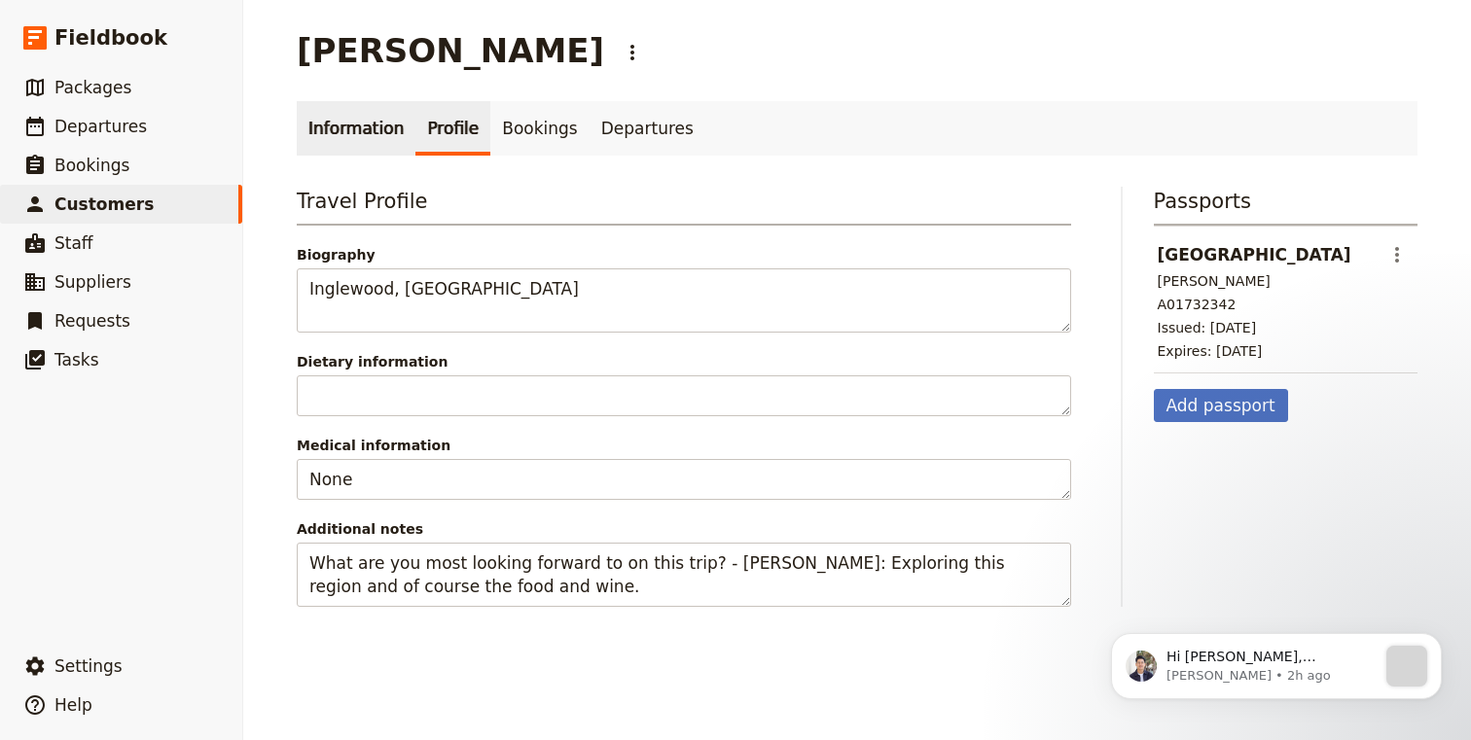
click at [365, 114] on link "Information" at bounding box center [356, 128] width 119 height 54
